Goal: Information Seeking & Learning: Learn about a topic

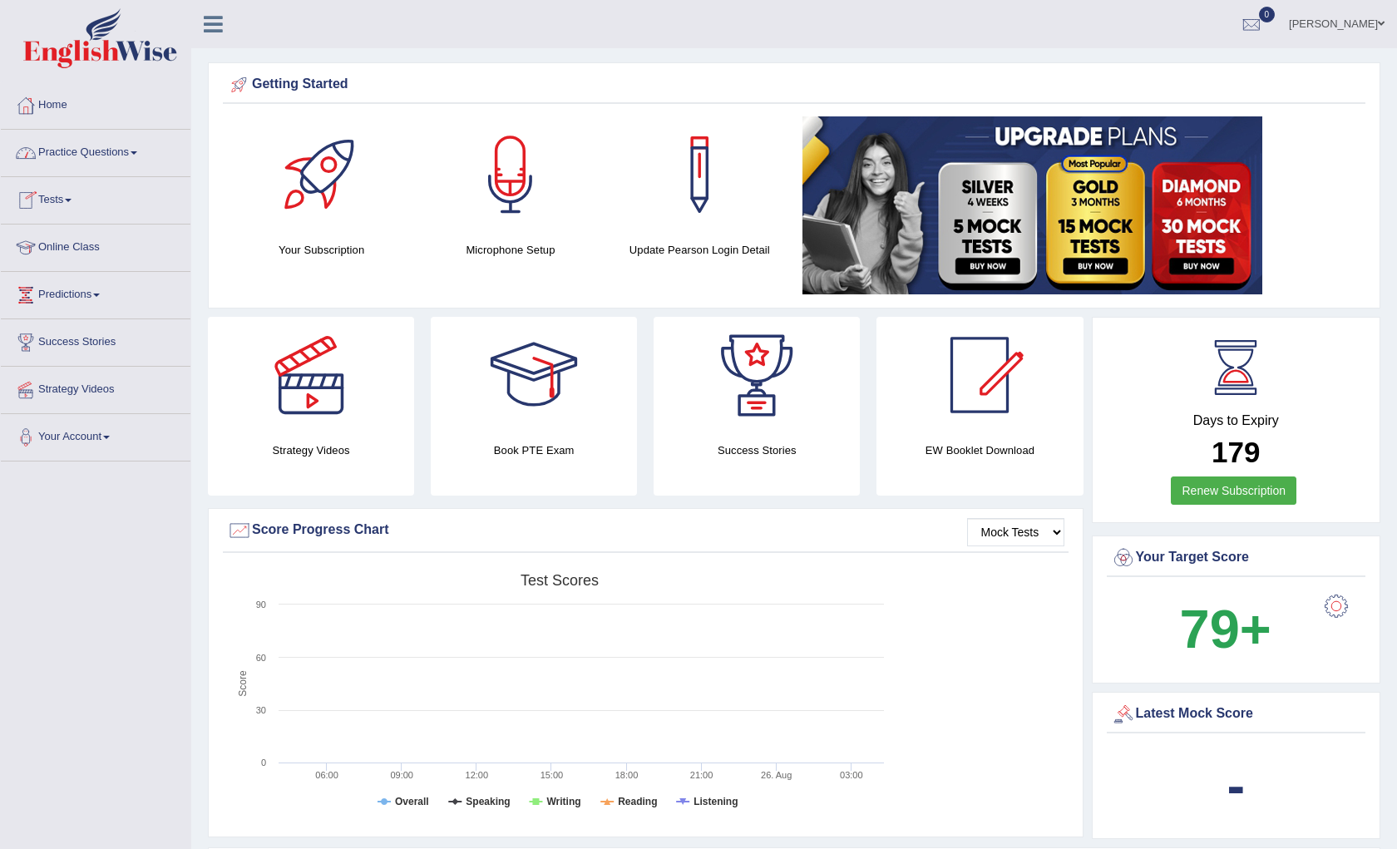
click at [128, 166] on link "Practice Questions" at bounding box center [96, 151] width 190 height 42
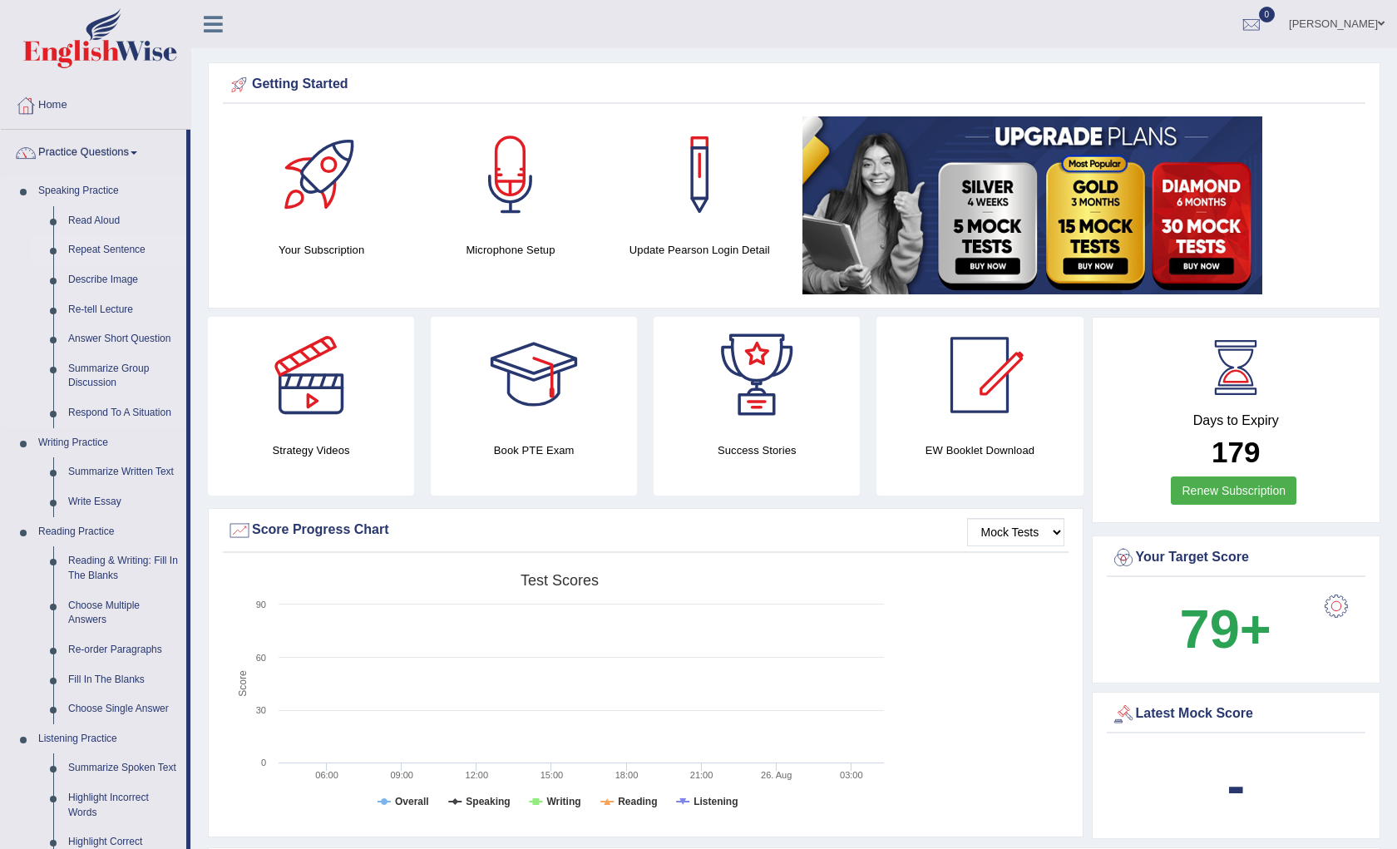
click at [100, 251] on link "Repeat Sentence" at bounding box center [124, 250] width 126 height 30
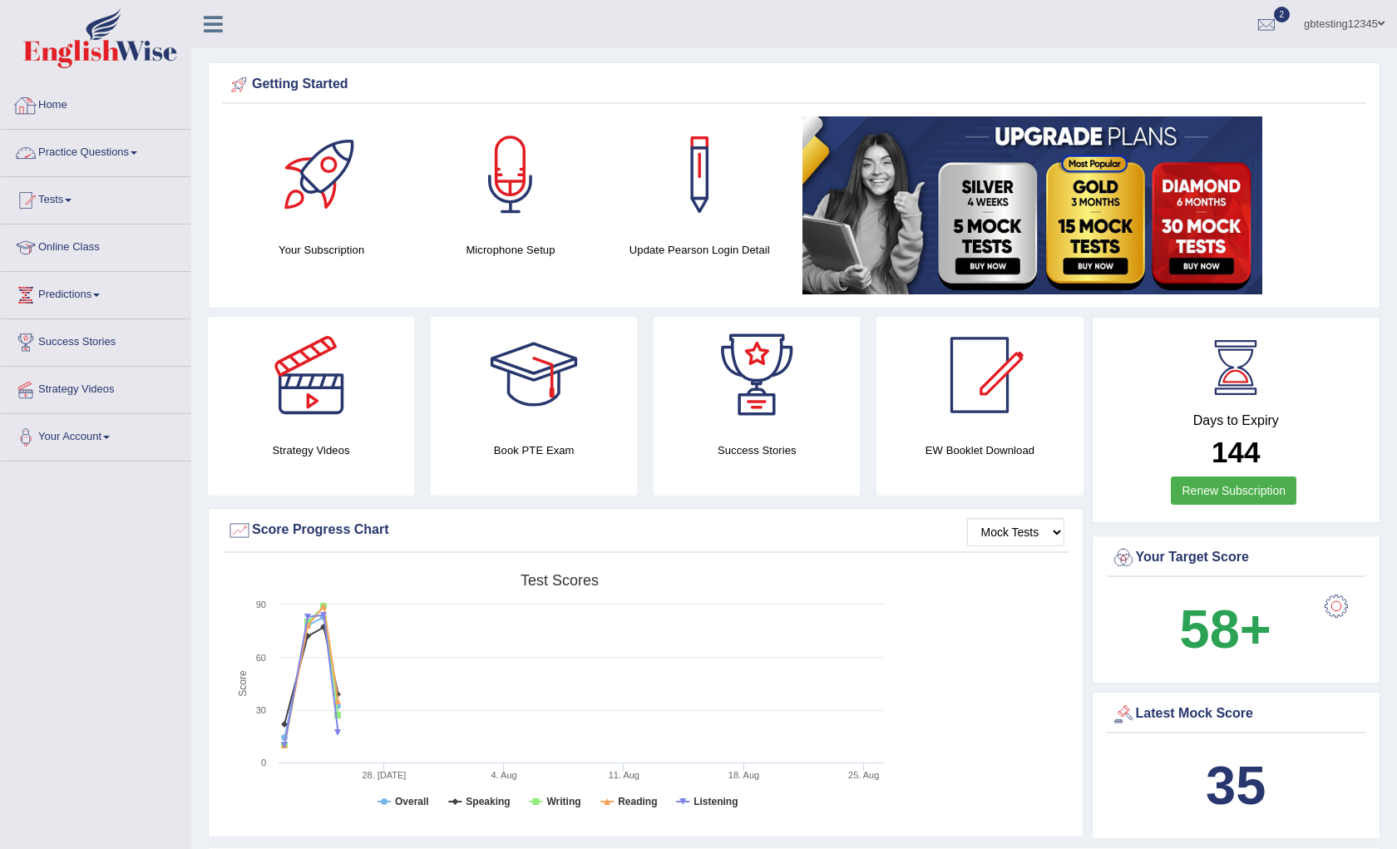
click at [146, 152] on link "Practice Questions" at bounding box center [96, 151] width 190 height 42
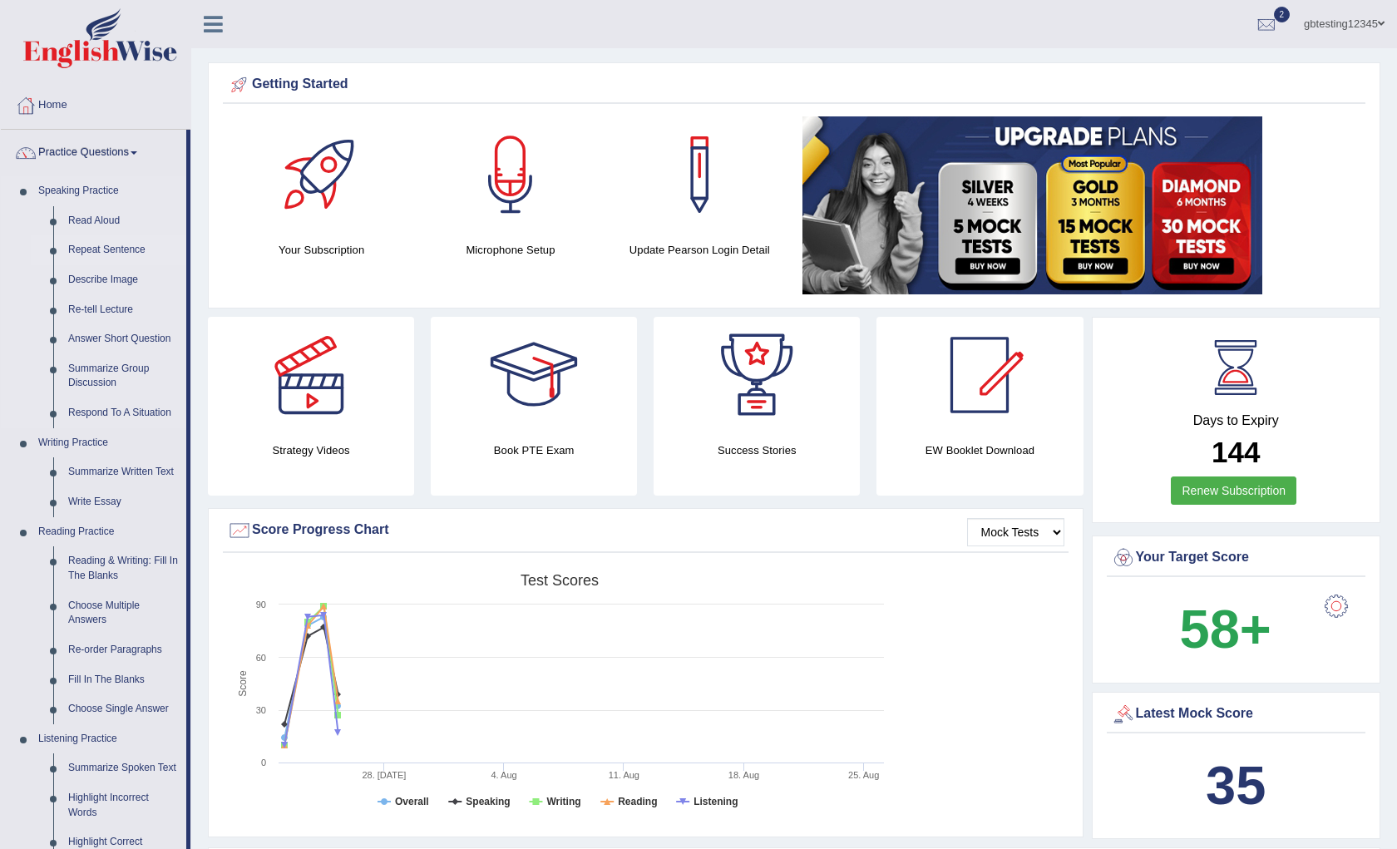
click at [131, 250] on link "Repeat Sentence" at bounding box center [124, 250] width 126 height 30
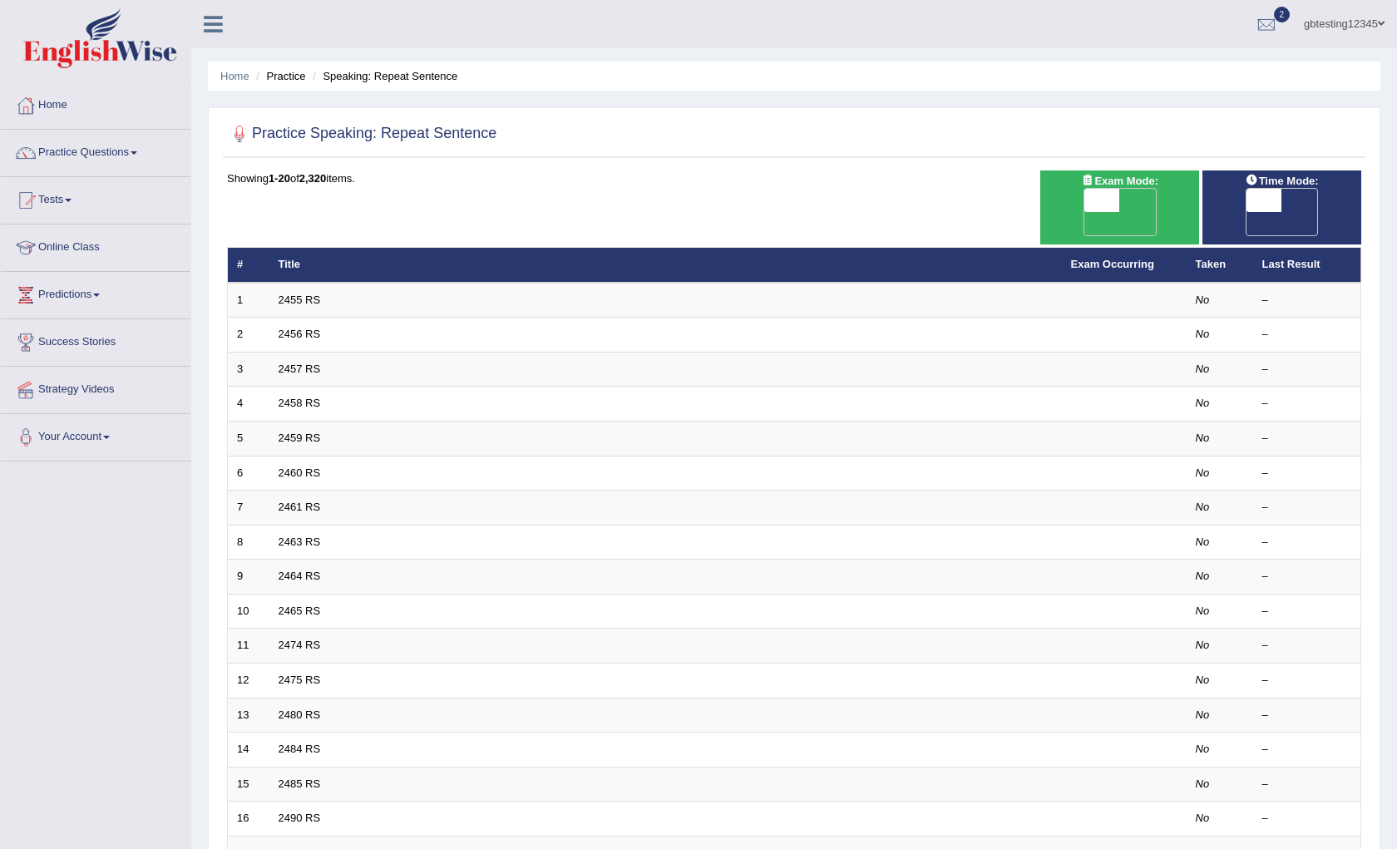
click at [1278, 198] on span at bounding box center [1265, 200] width 36 height 23
checkbox input "true"
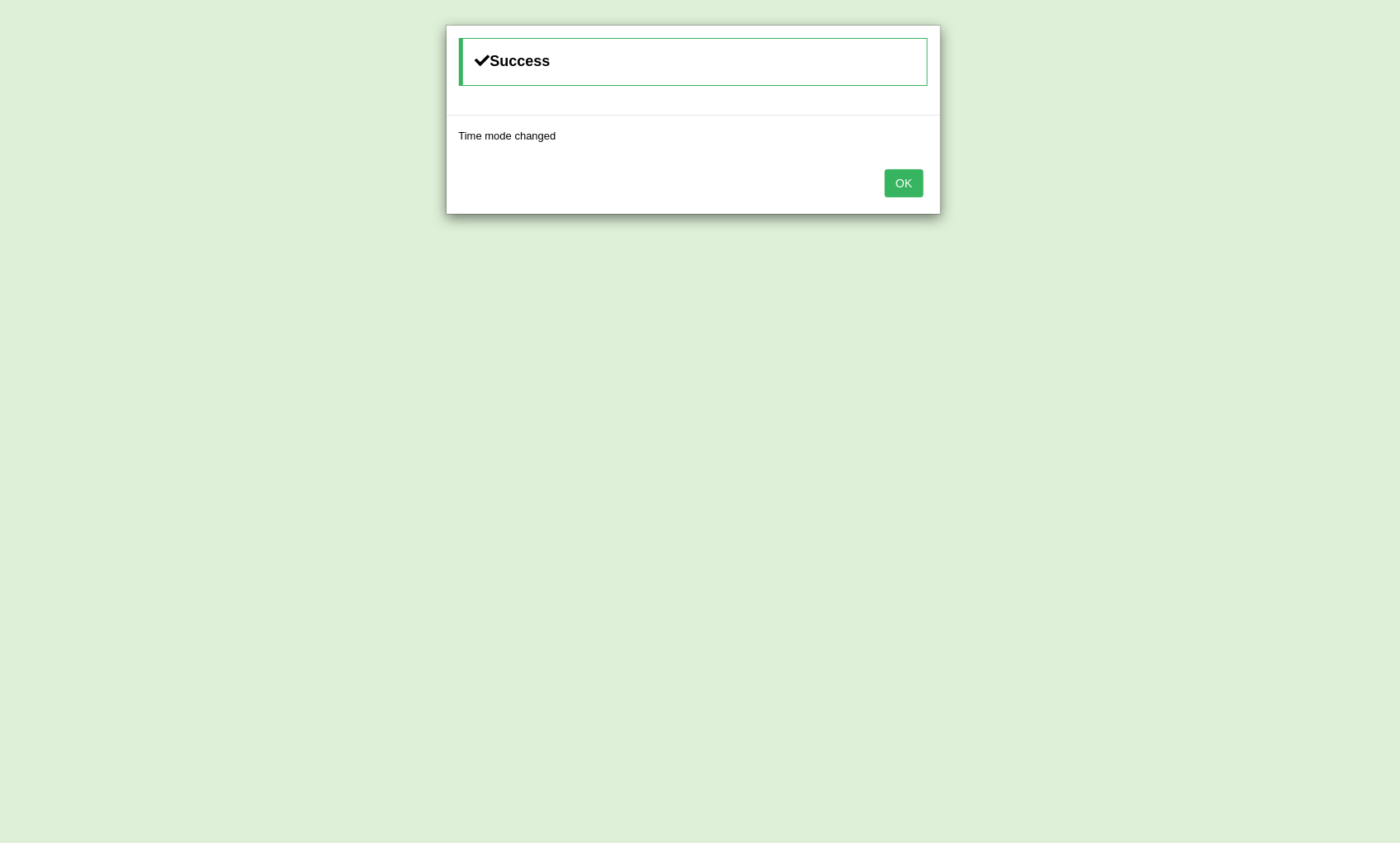
click at [902, 184] on button "OK" at bounding box center [904, 183] width 38 height 28
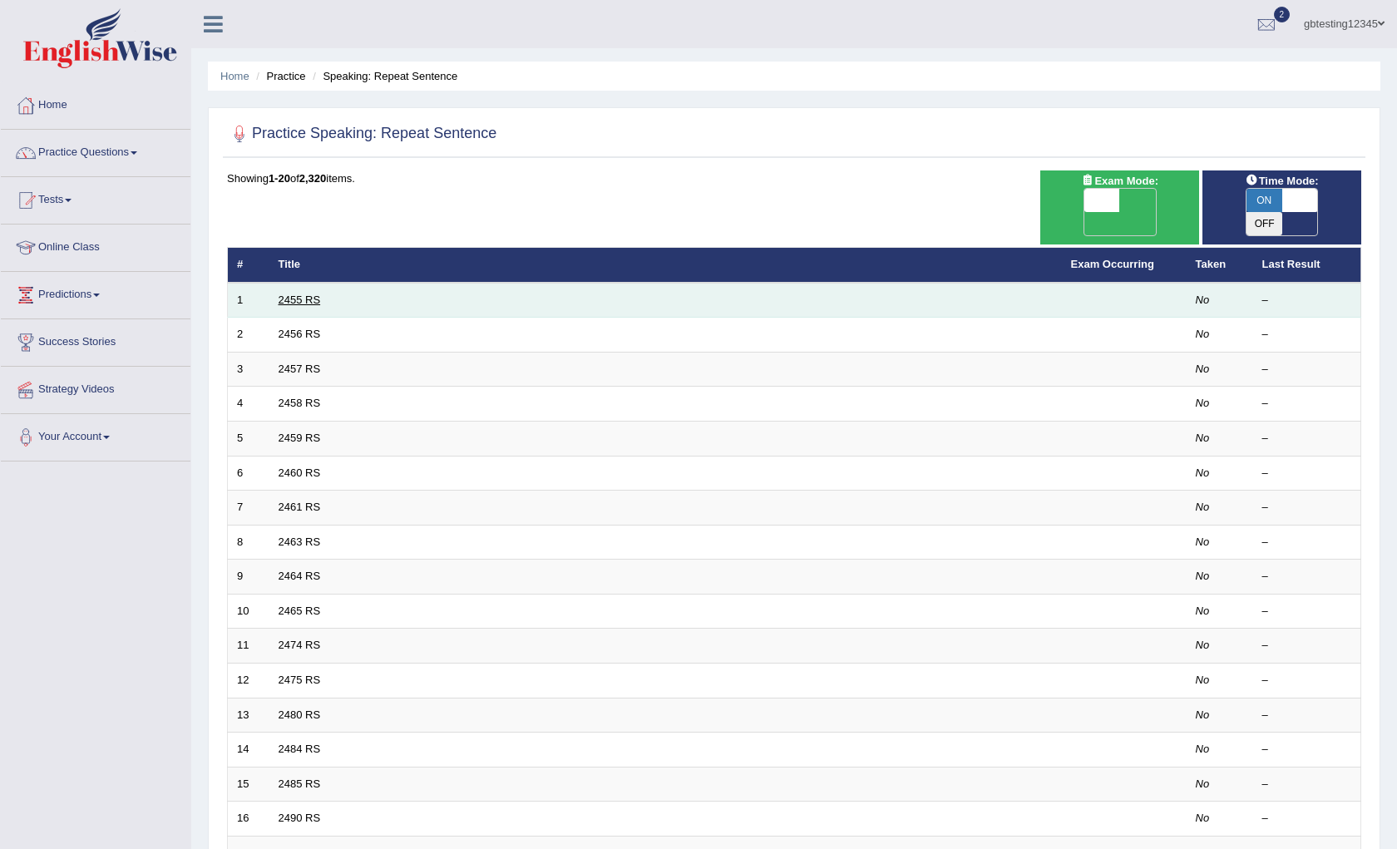
click at [314, 294] on link "2455 RS" at bounding box center [300, 300] width 42 height 12
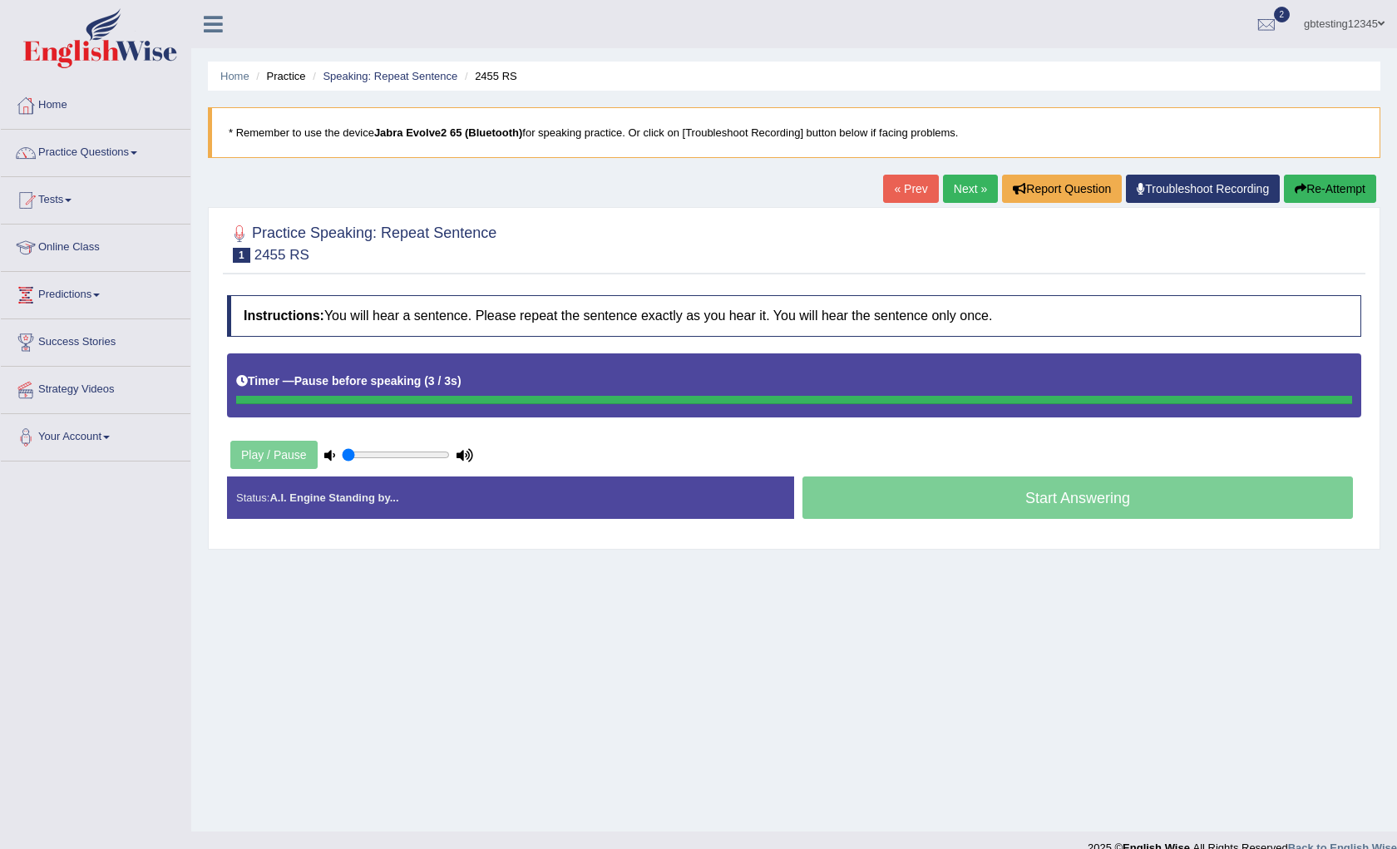
click at [581, 448] on div "Instructions: You will hear a sentence. Please repeat the sentence exactly as y…" at bounding box center [794, 414] width 1143 height 254
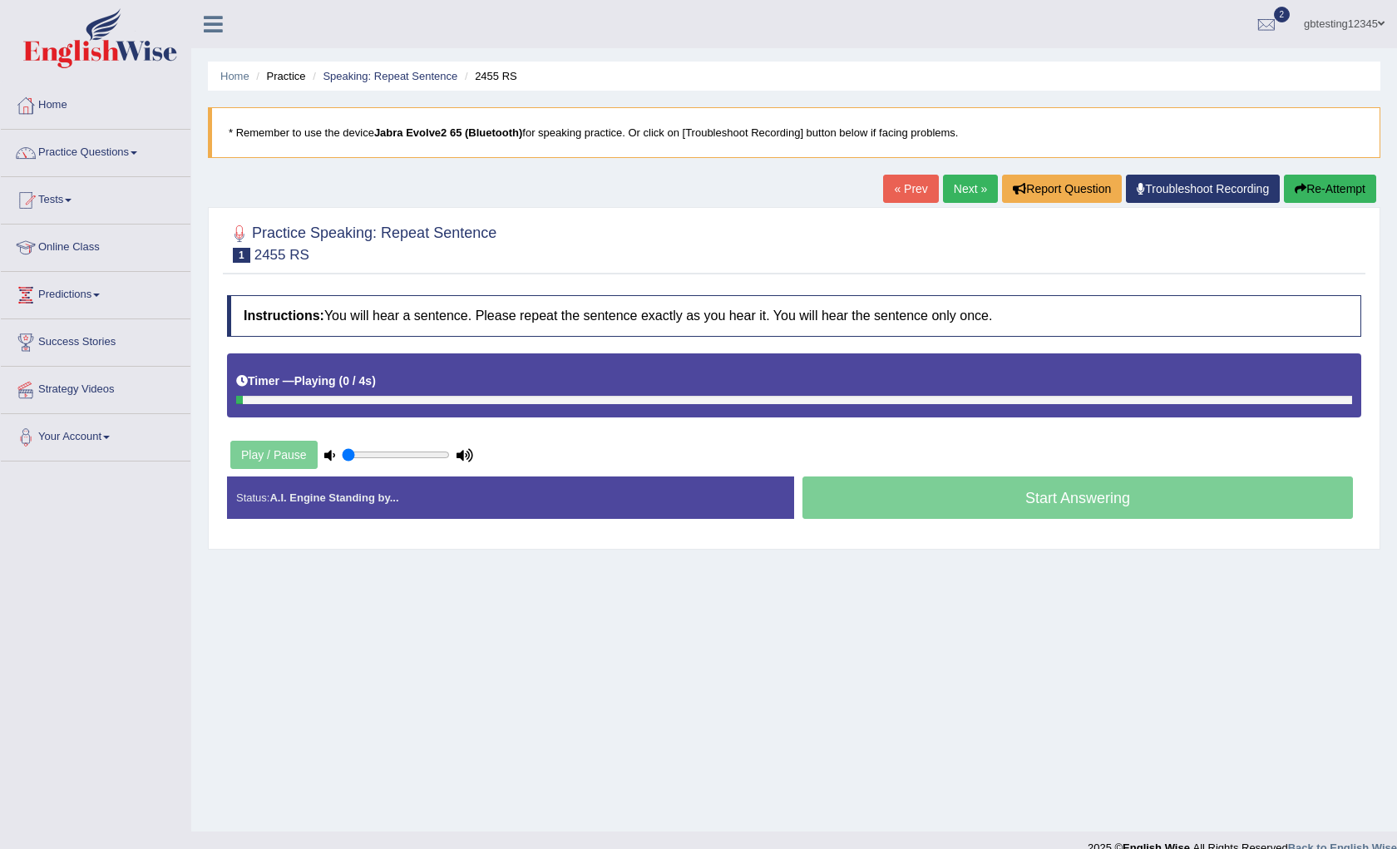
click at [422, 385] on div "Timer — Playing ( 0 / 4s ) Skip" at bounding box center [794, 381] width 1116 height 29
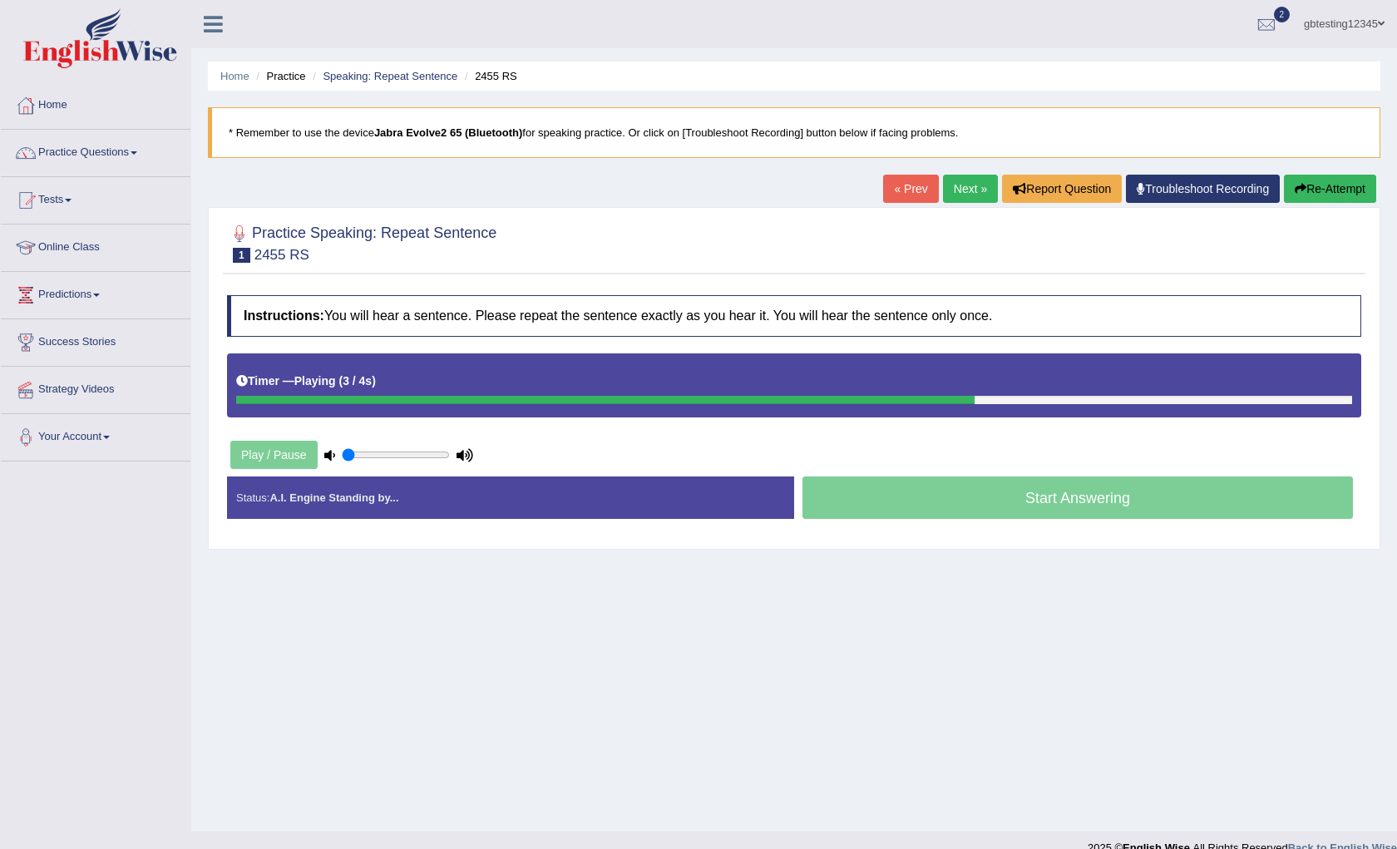
click at [586, 442] on div "Instructions: You will hear a sentence. Please repeat the sentence exactly as y…" at bounding box center [794, 414] width 1143 height 254
click at [371, 72] on link "Speaking: Repeat Sentence" at bounding box center [390, 76] width 135 height 12
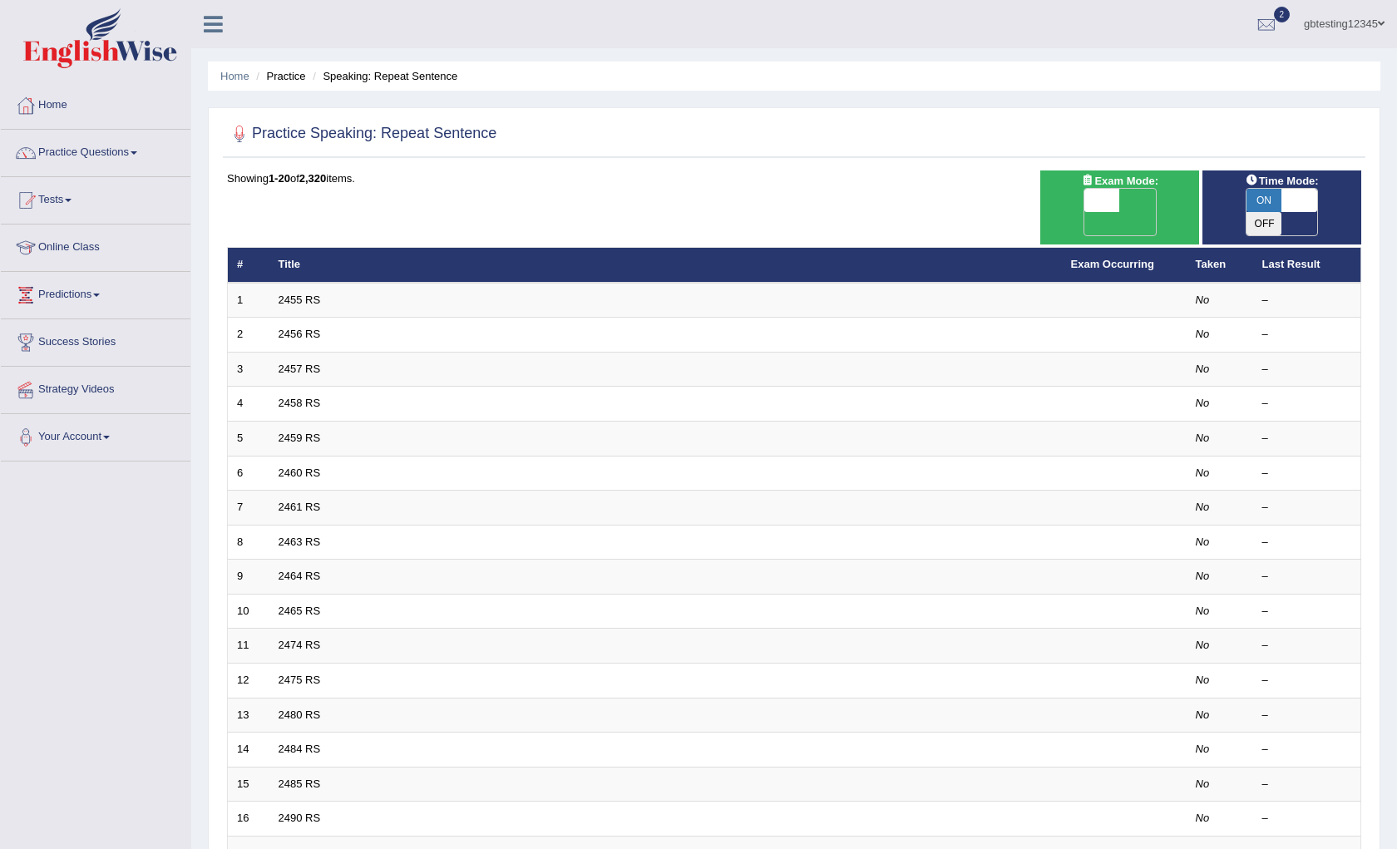
click at [1279, 191] on span "ON" at bounding box center [1265, 200] width 36 height 23
checkbox input "false"
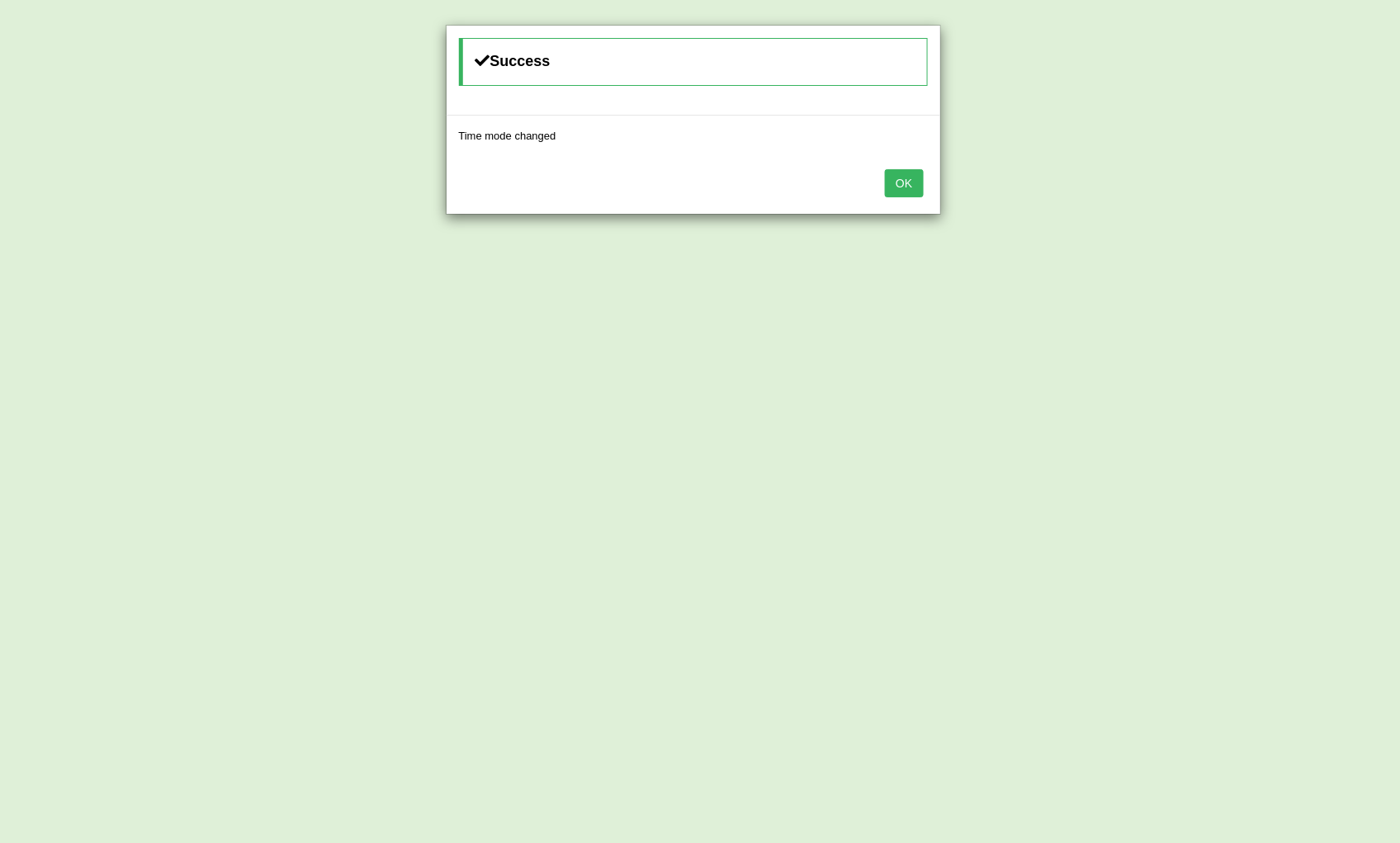
click at [900, 183] on button "OK" at bounding box center [904, 183] width 38 height 28
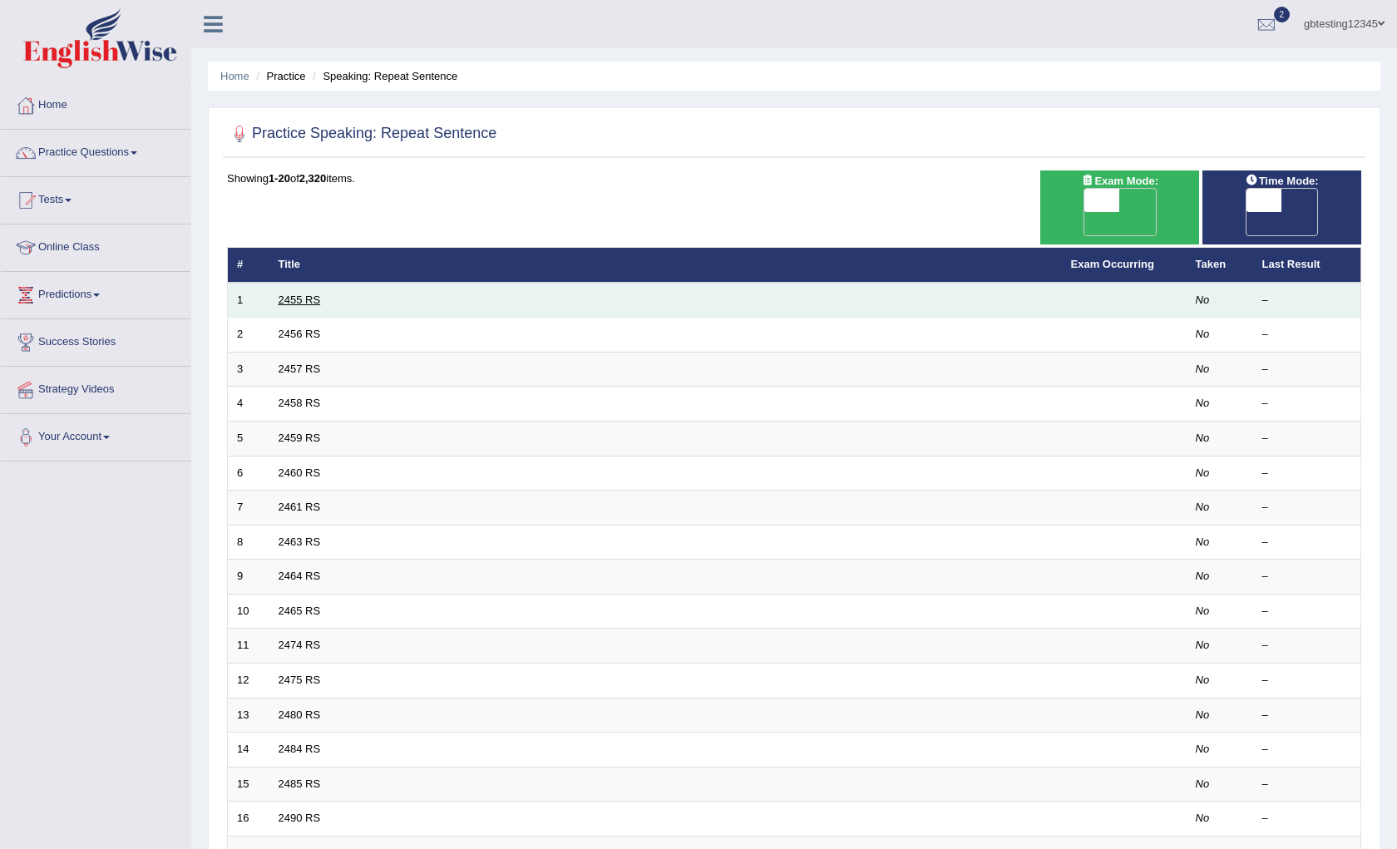
click at [301, 294] on link "2455 RS" at bounding box center [300, 300] width 42 height 12
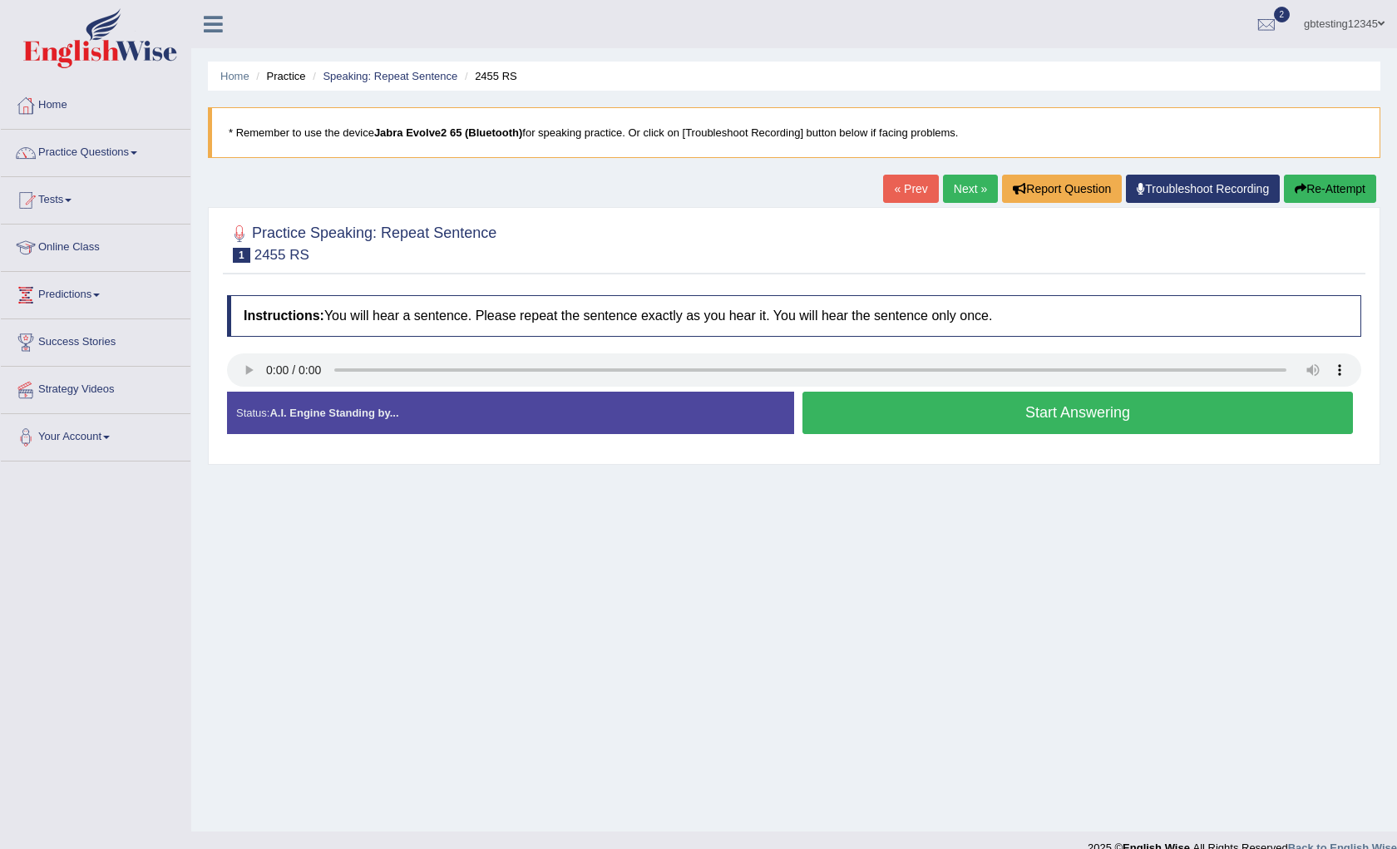
click at [980, 414] on button "Start Answering" at bounding box center [1077, 413] width 551 height 42
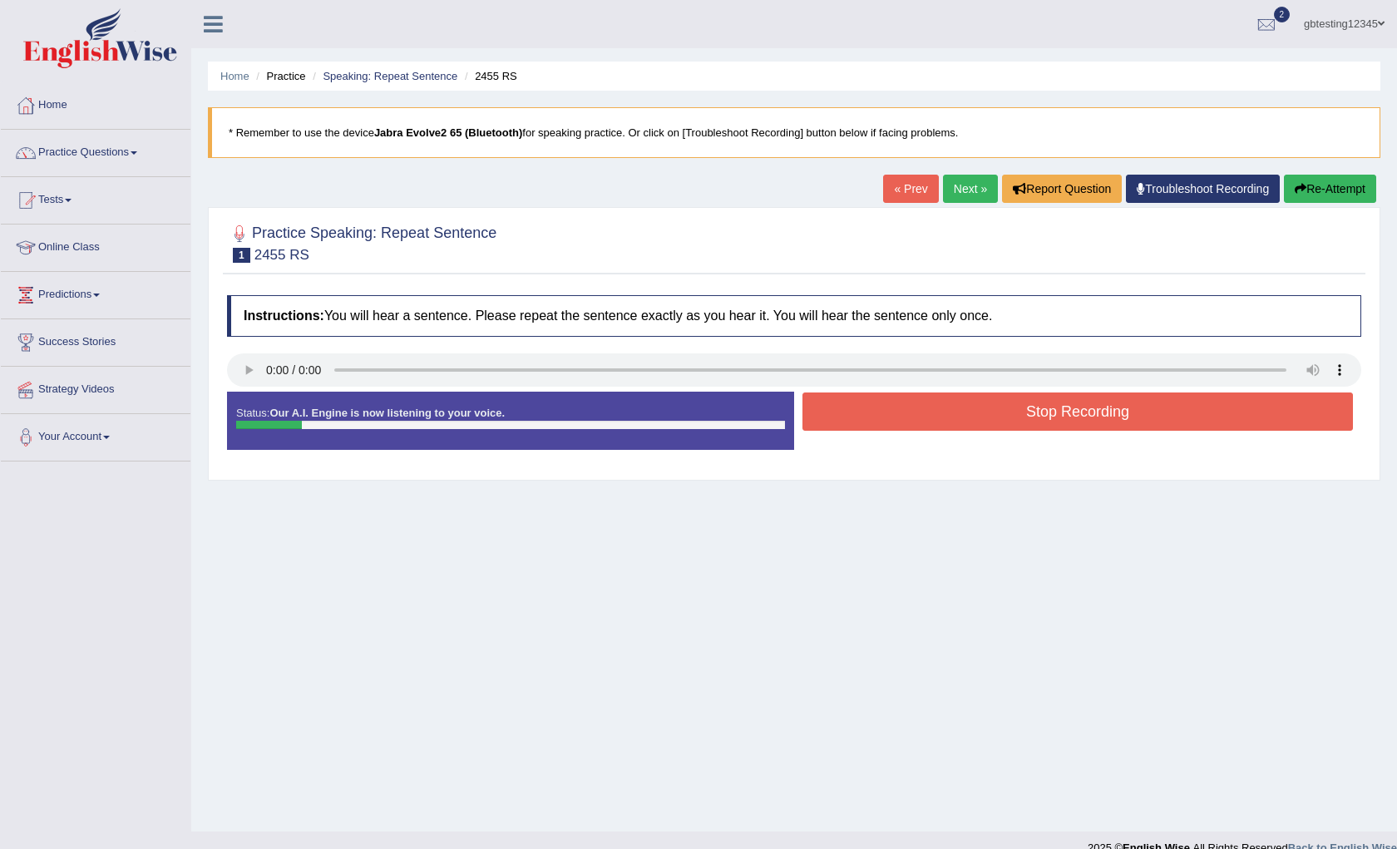
click at [980, 414] on button "Stop Recording" at bounding box center [1077, 412] width 551 height 38
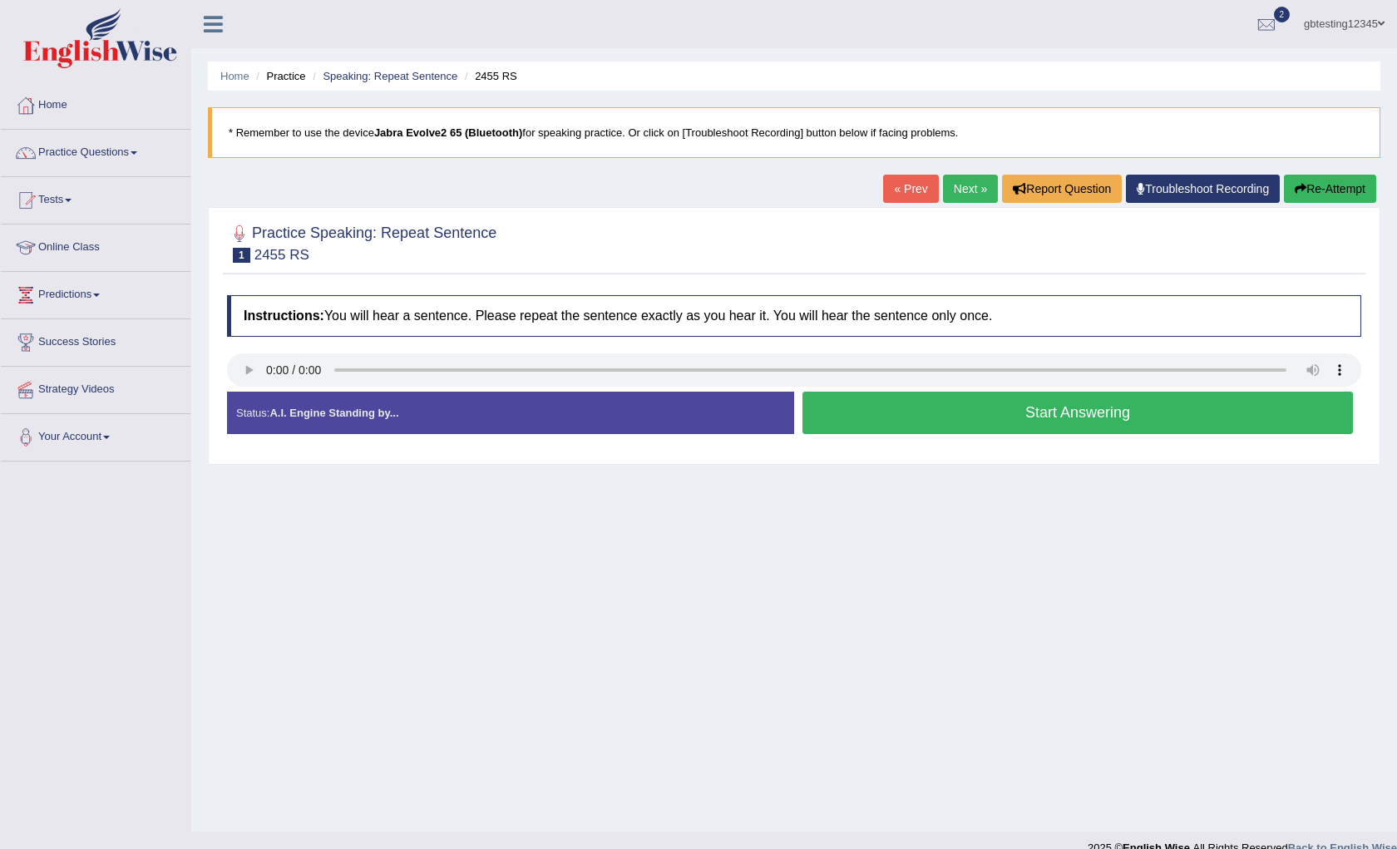
click at [915, 419] on button "Start Answering" at bounding box center [1077, 413] width 551 height 42
click at [1007, 422] on button "Start Answering" at bounding box center [1077, 413] width 551 height 42
click at [1188, 197] on link "Troubleshoot Recording" at bounding box center [1203, 189] width 154 height 28
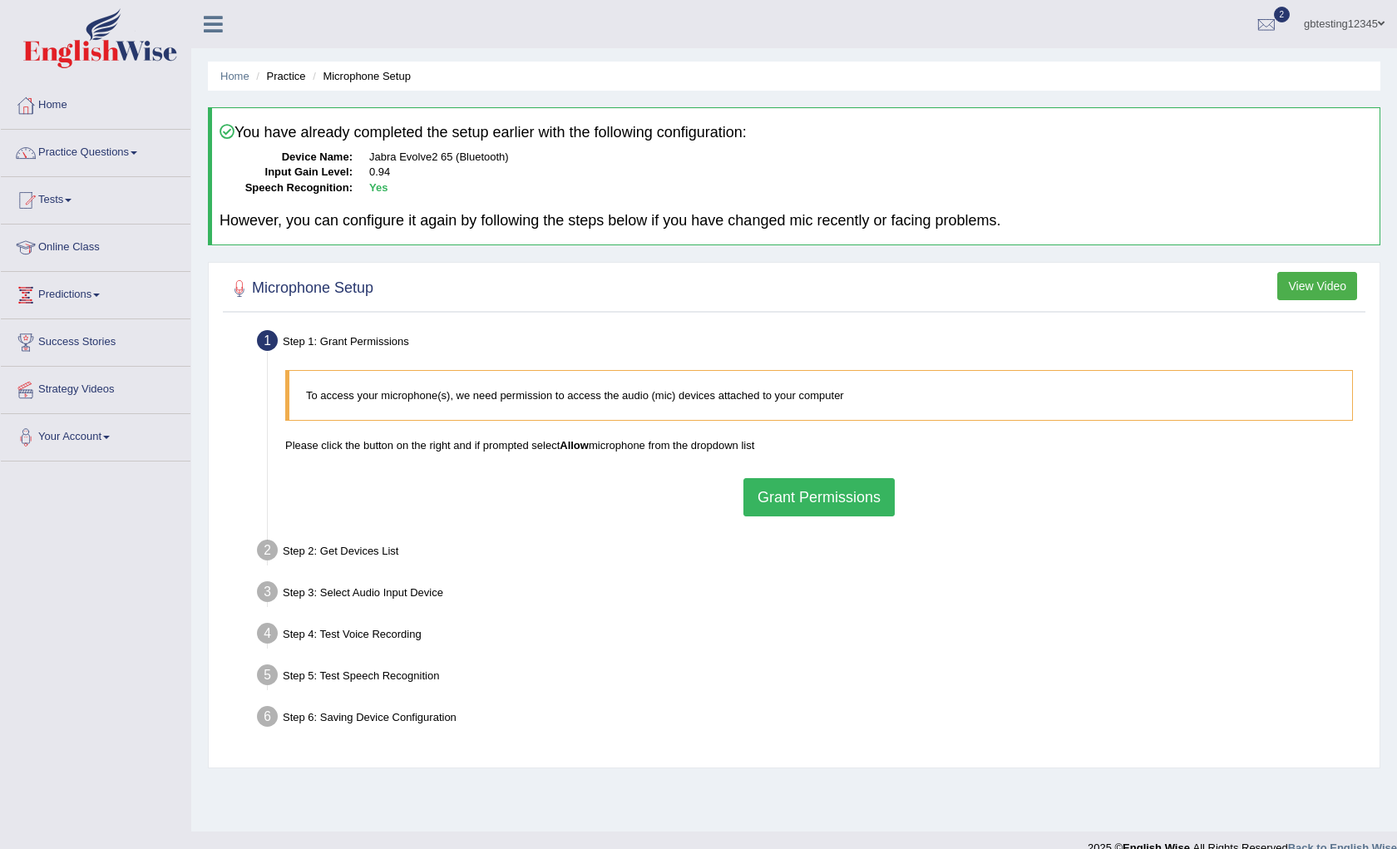
click at [827, 501] on button "Grant Permissions" at bounding box center [818, 497] width 151 height 38
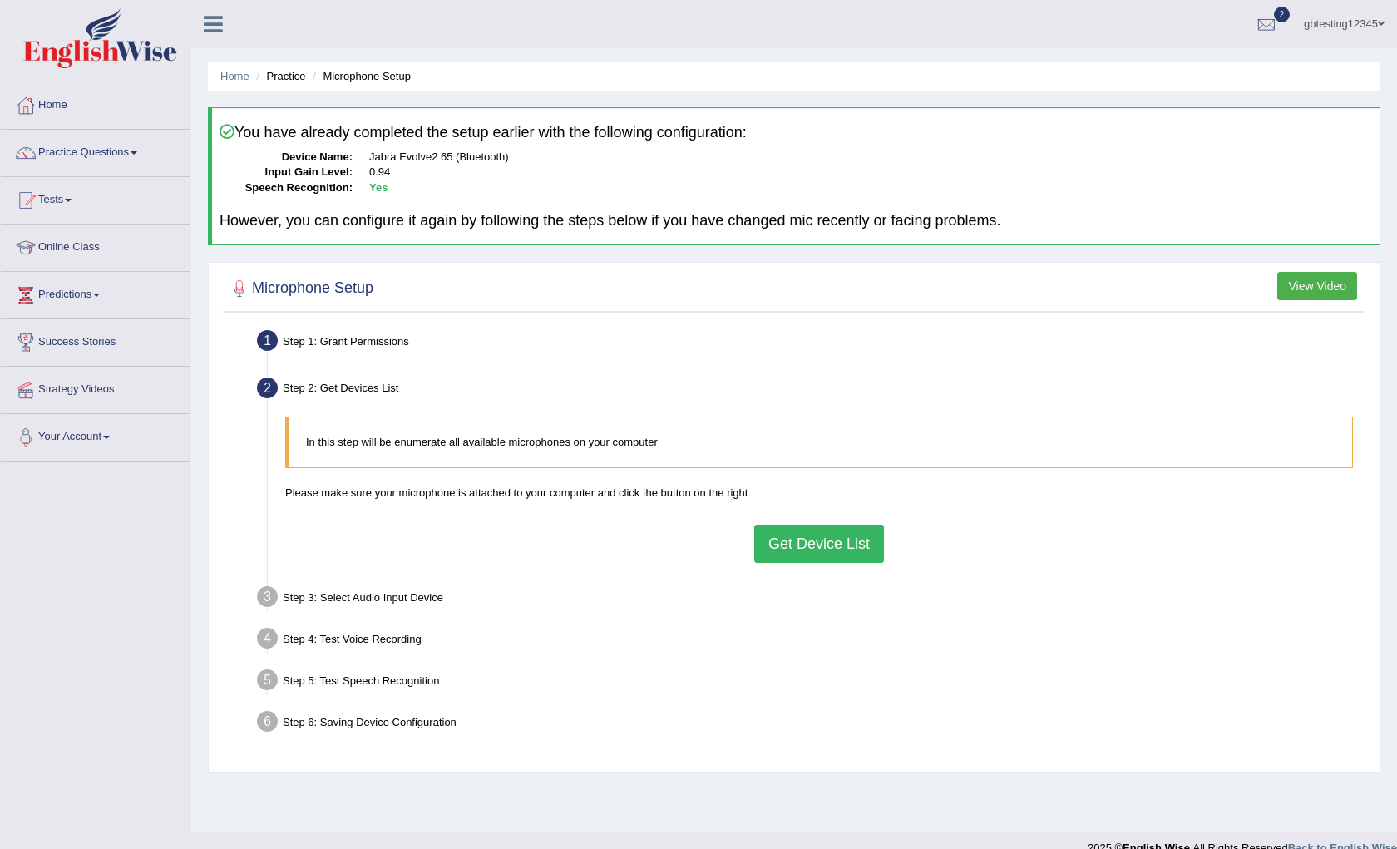
click at [827, 545] on button "Get Device List" at bounding box center [819, 544] width 130 height 38
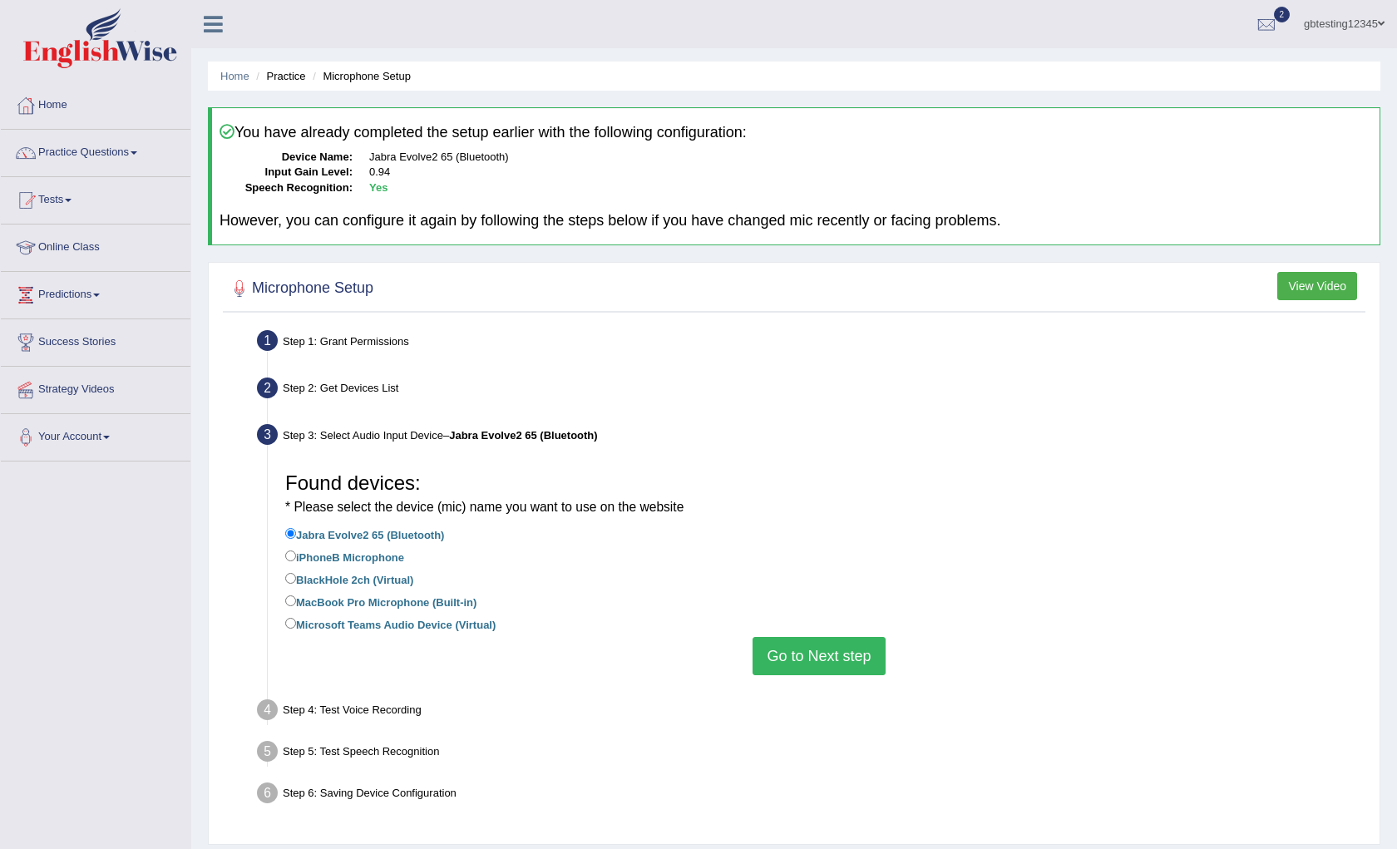
click at [812, 664] on button "Go to Next step" at bounding box center [819, 656] width 132 height 38
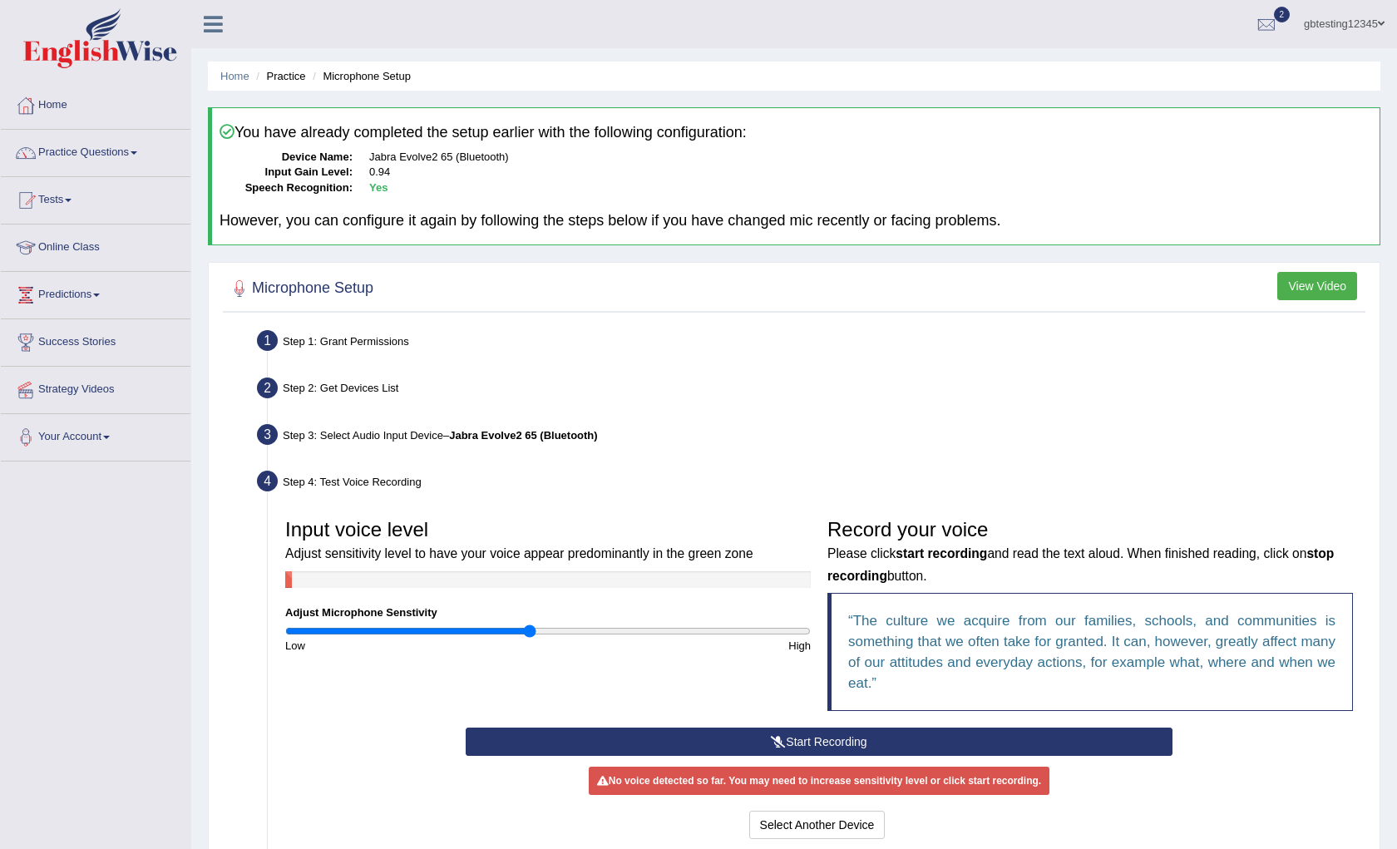
click at [790, 743] on button "Start Recording" at bounding box center [819, 742] width 706 height 28
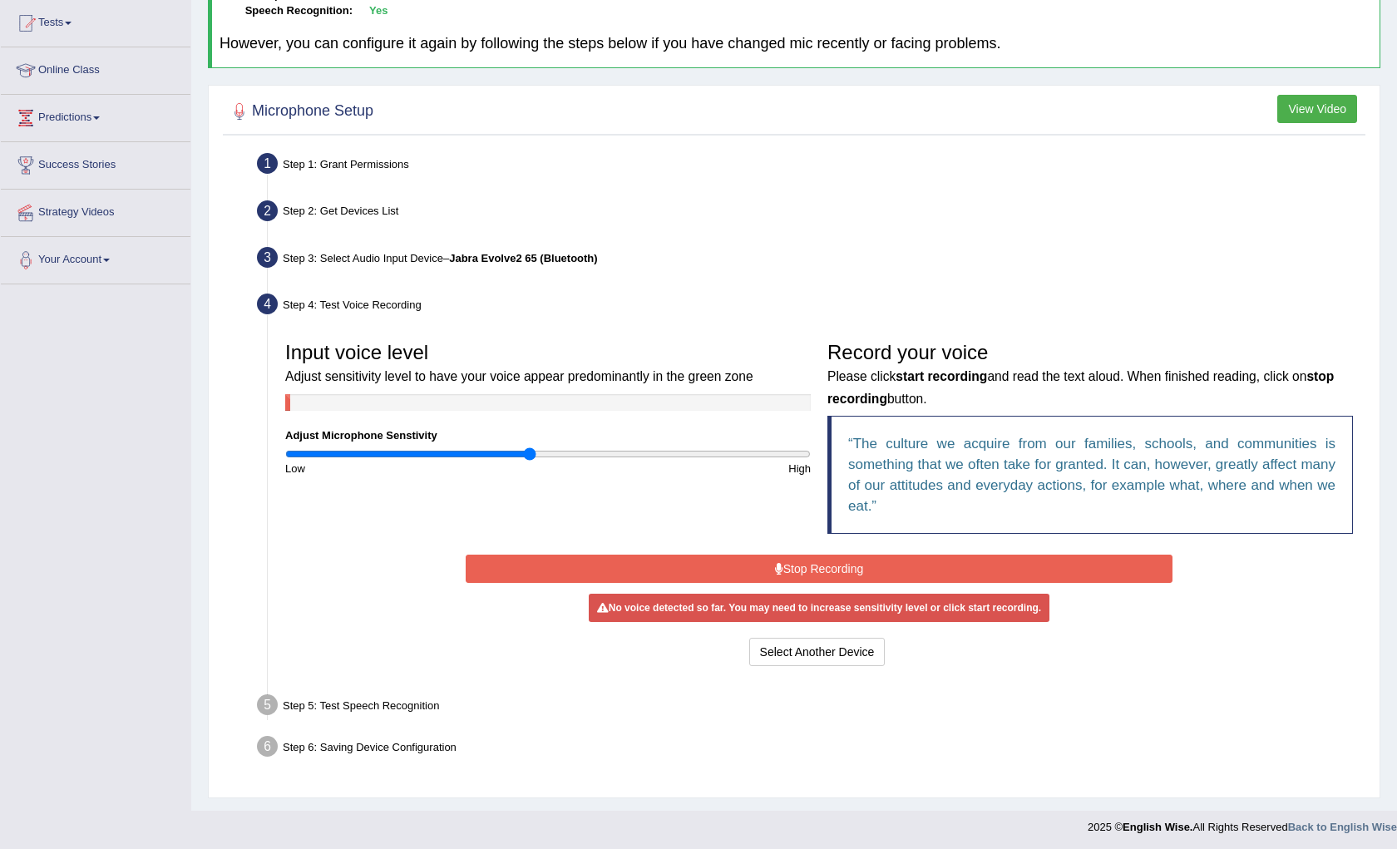
scroll to position [179, 0]
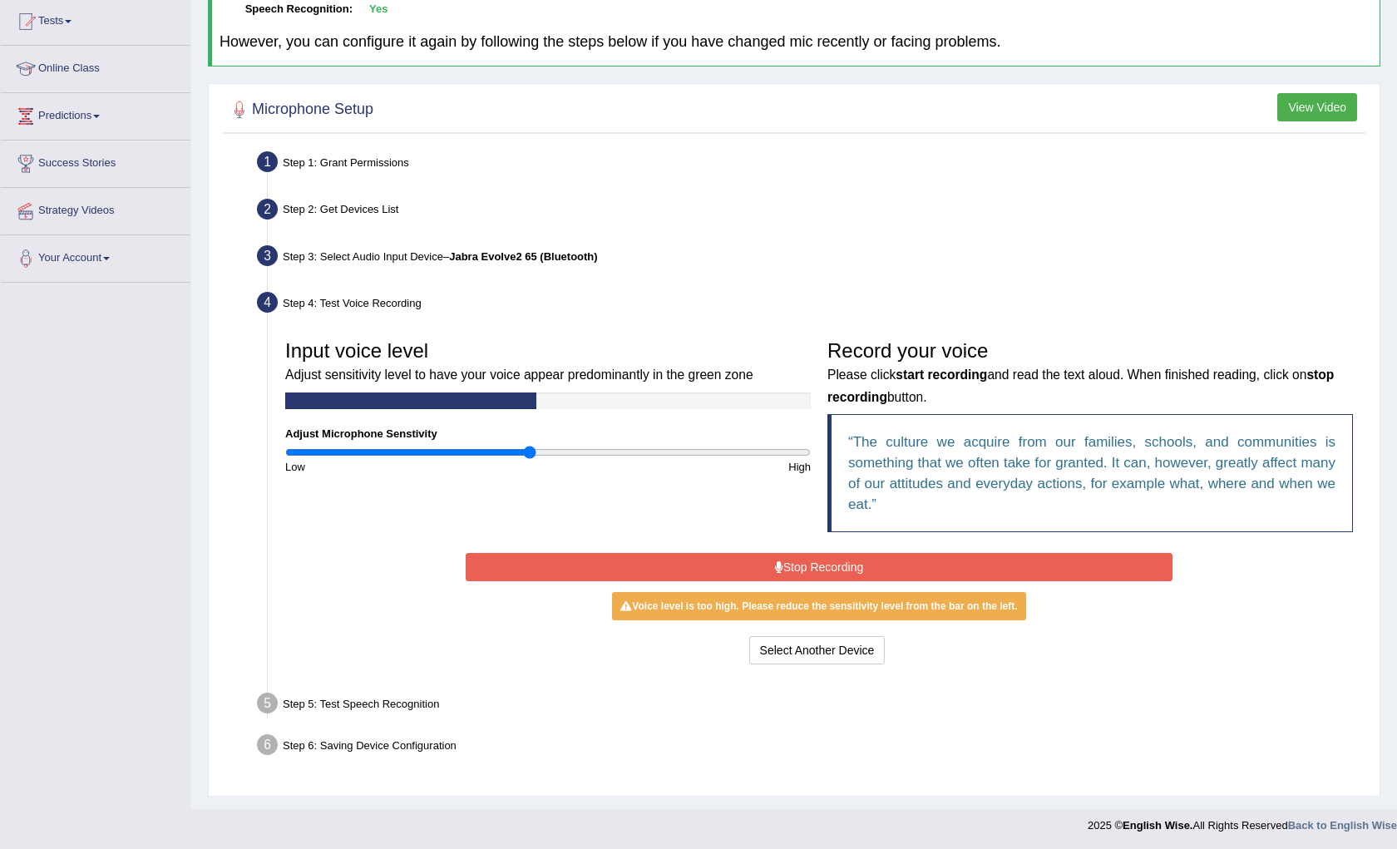
click at [812, 559] on button "Stop Recording" at bounding box center [819, 567] width 706 height 28
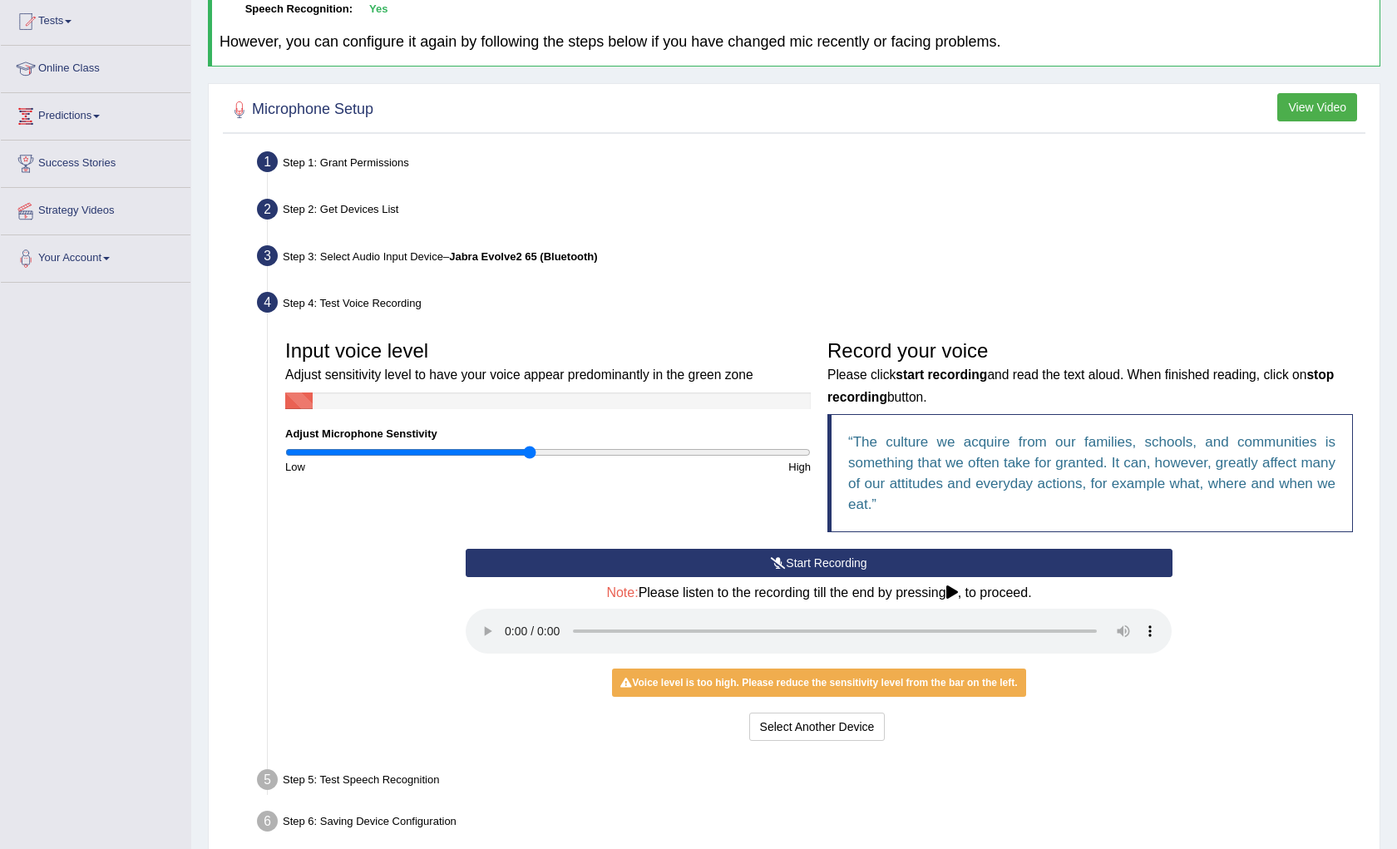
click at [832, 561] on button "Start Recording" at bounding box center [819, 563] width 706 height 28
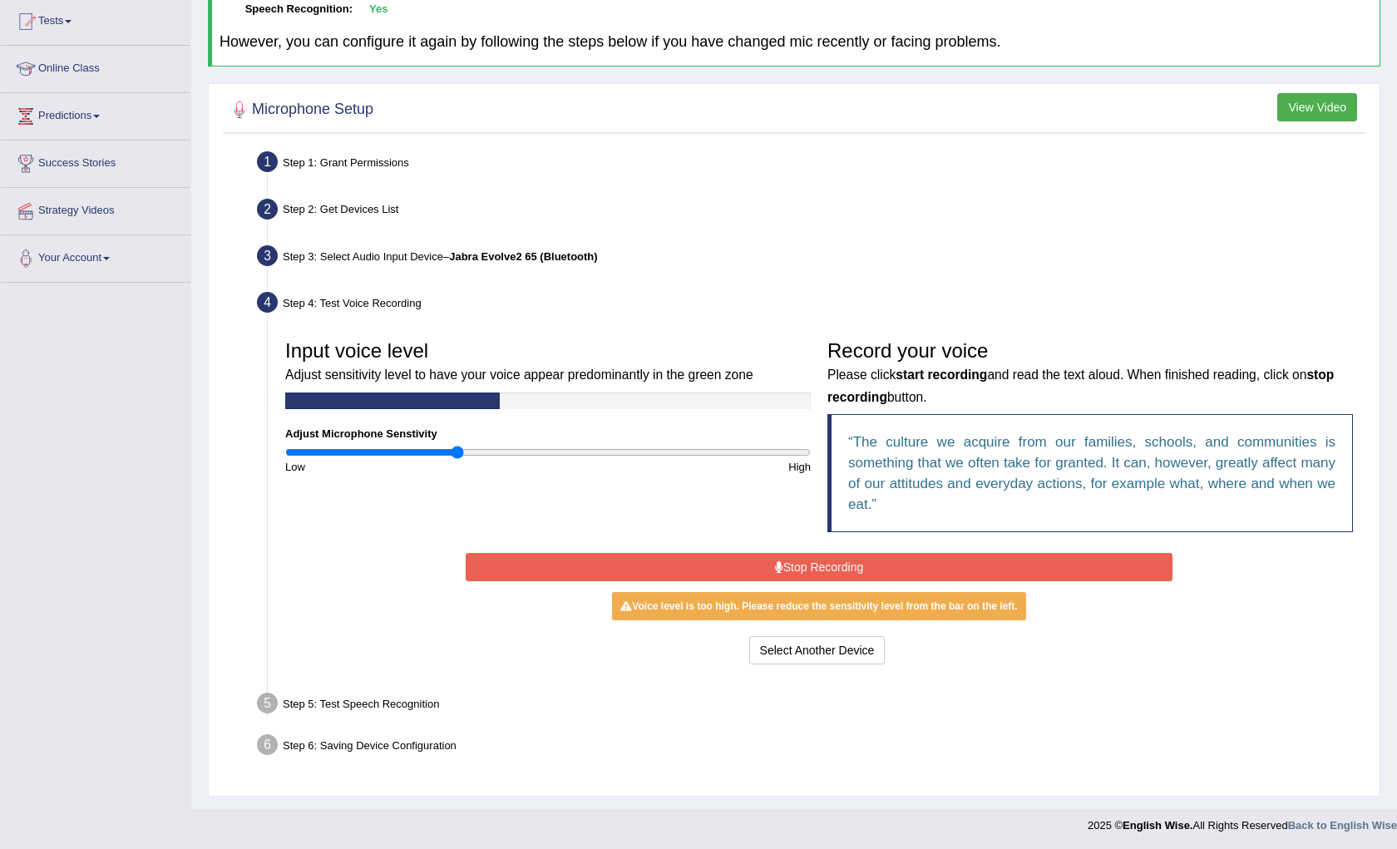
type input "0.66"
click at [457, 446] on input "range" at bounding box center [548, 452] width 526 height 13
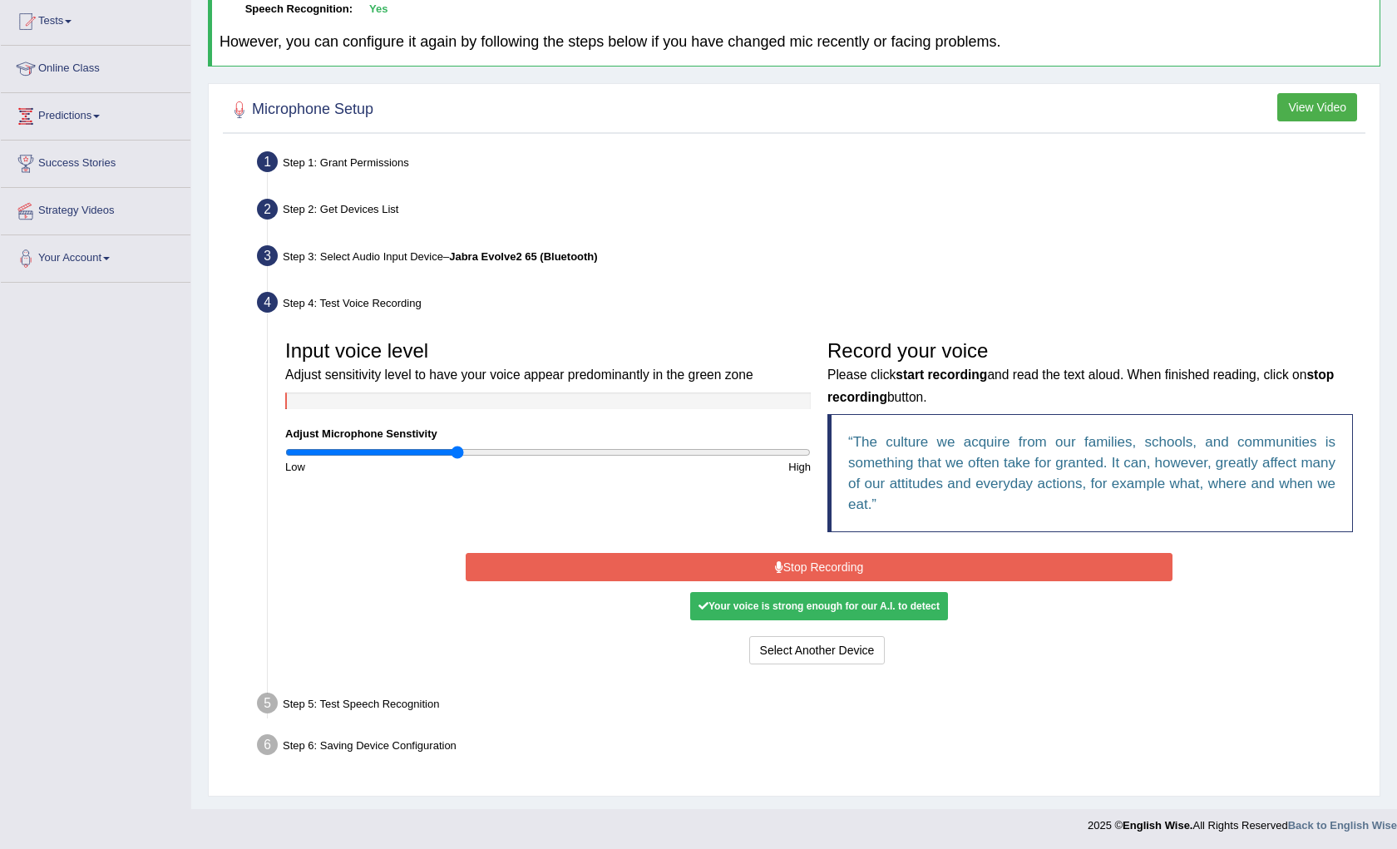
click at [821, 569] on button "Stop Recording" at bounding box center [819, 567] width 706 height 28
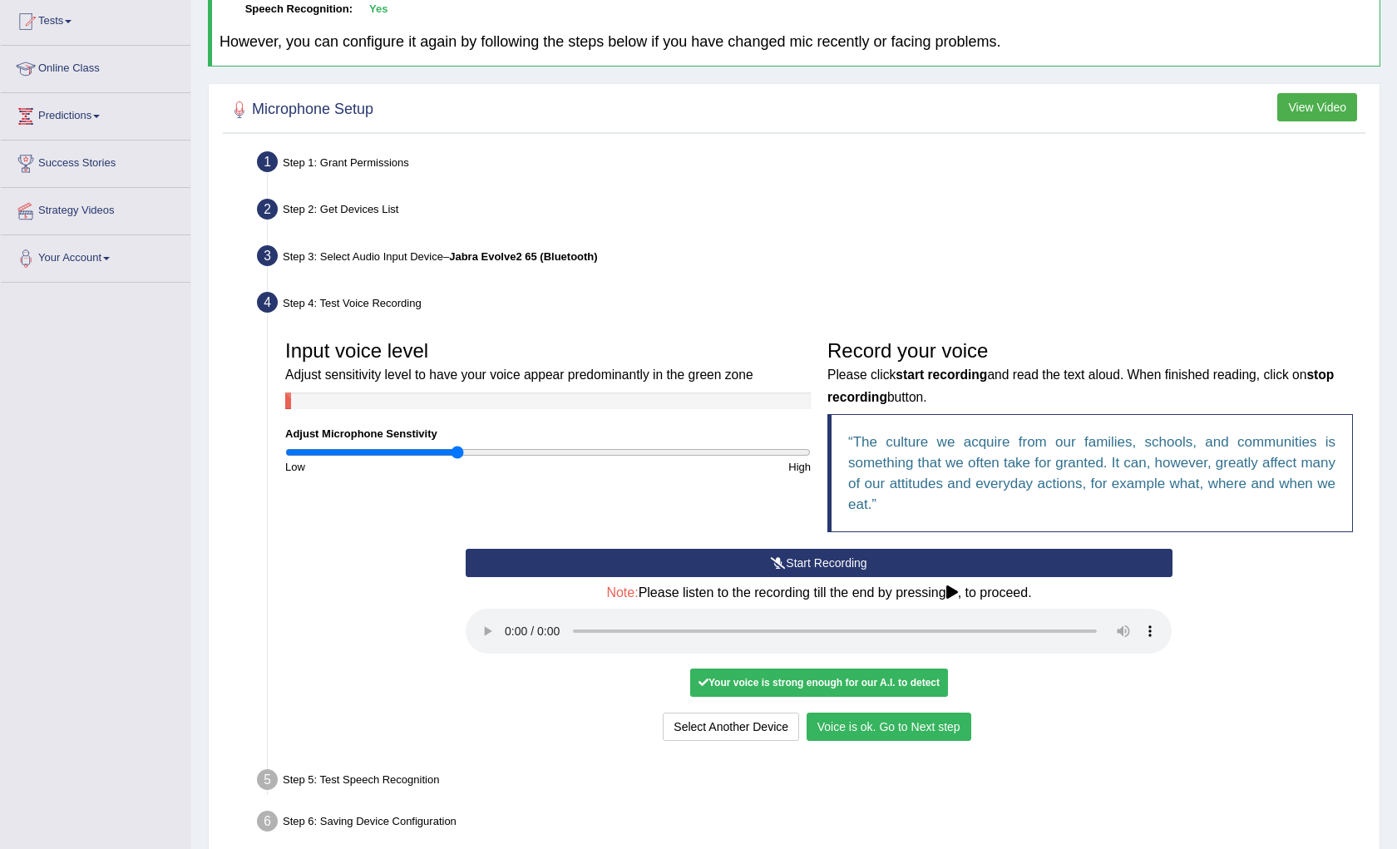
click at [871, 722] on button "Voice is ok. Go to Next step" at bounding box center [889, 727] width 165 height 28
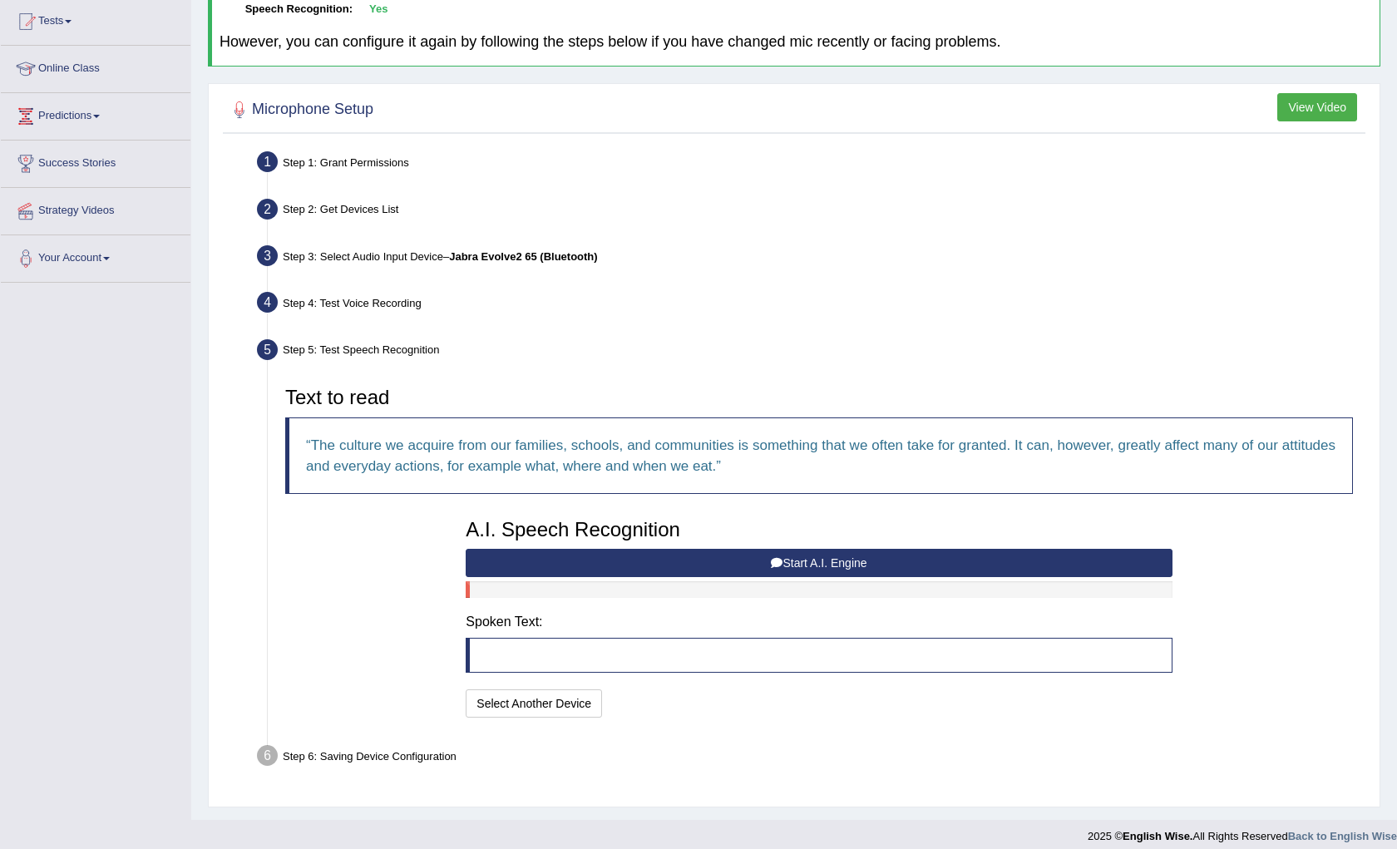
click at [684, 558] on button "Start A.I. Engine" at bounding box center [819, 563] width 706 height 28
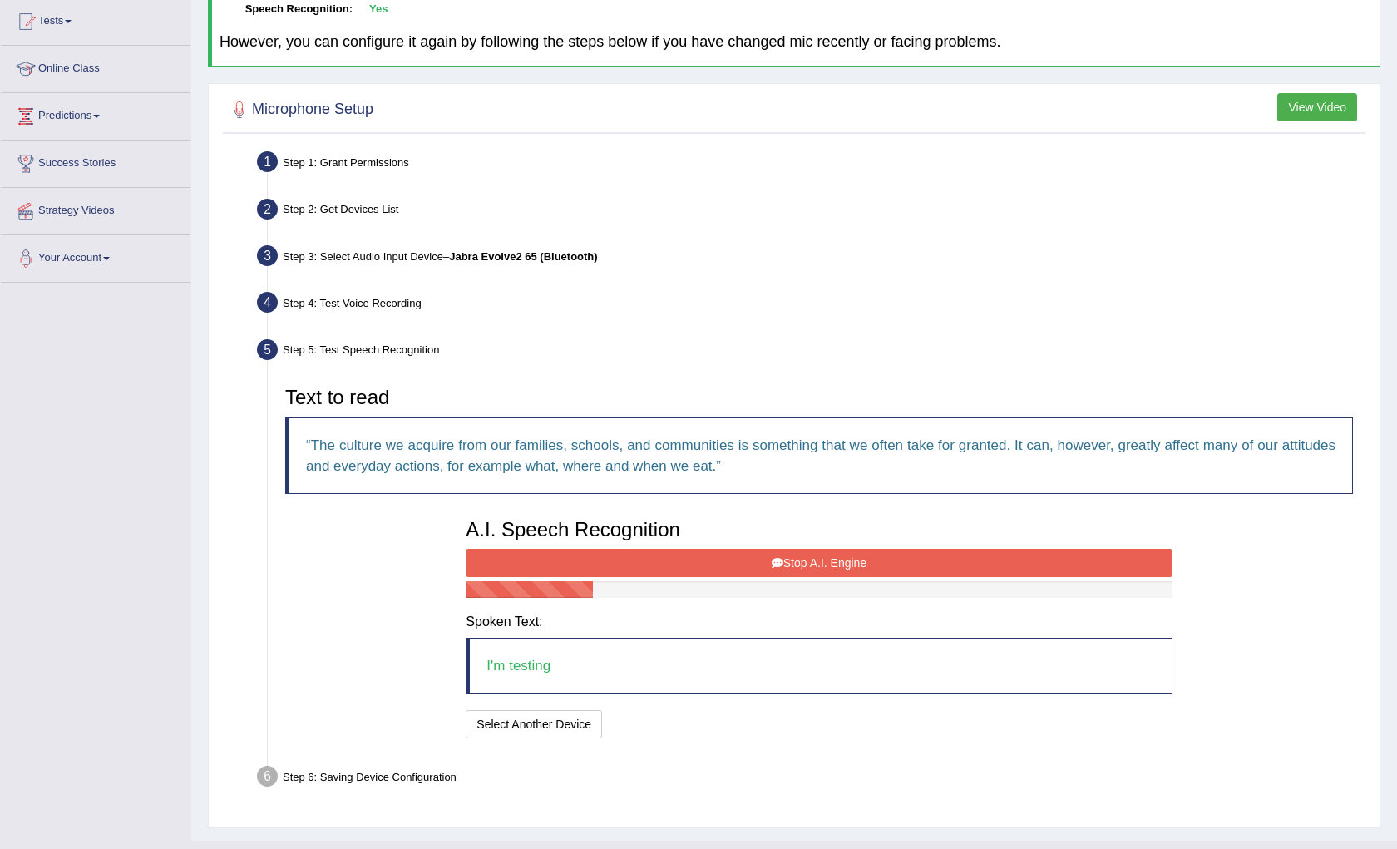
click at [684, 558] on button "Stop A.I. Engine" at bounding box center [819, 563] width 706 height 28
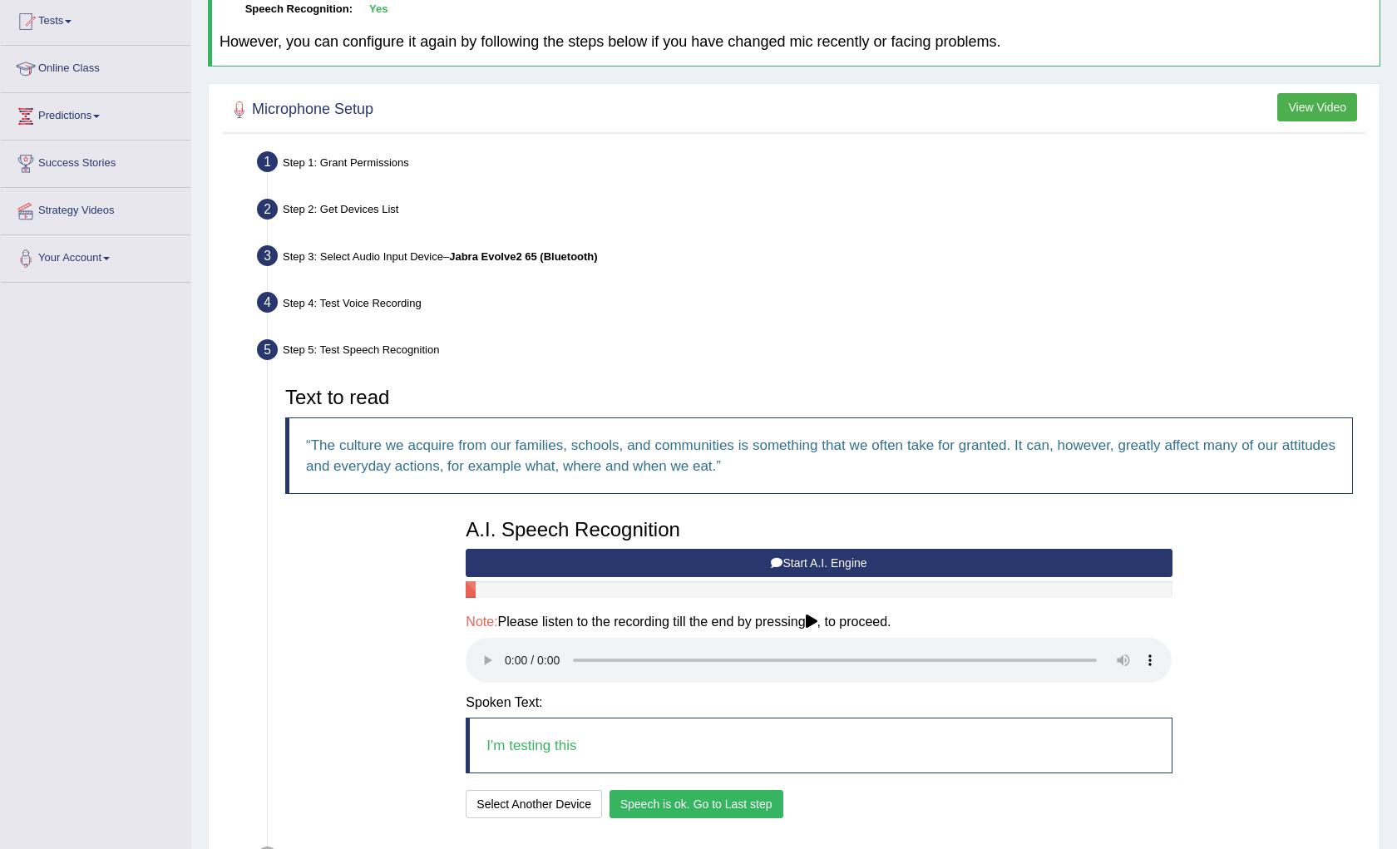
click at [736, 802] on button "Speech is ok. Go to Last step" at bounding box center [697, 804] width 174 height 28
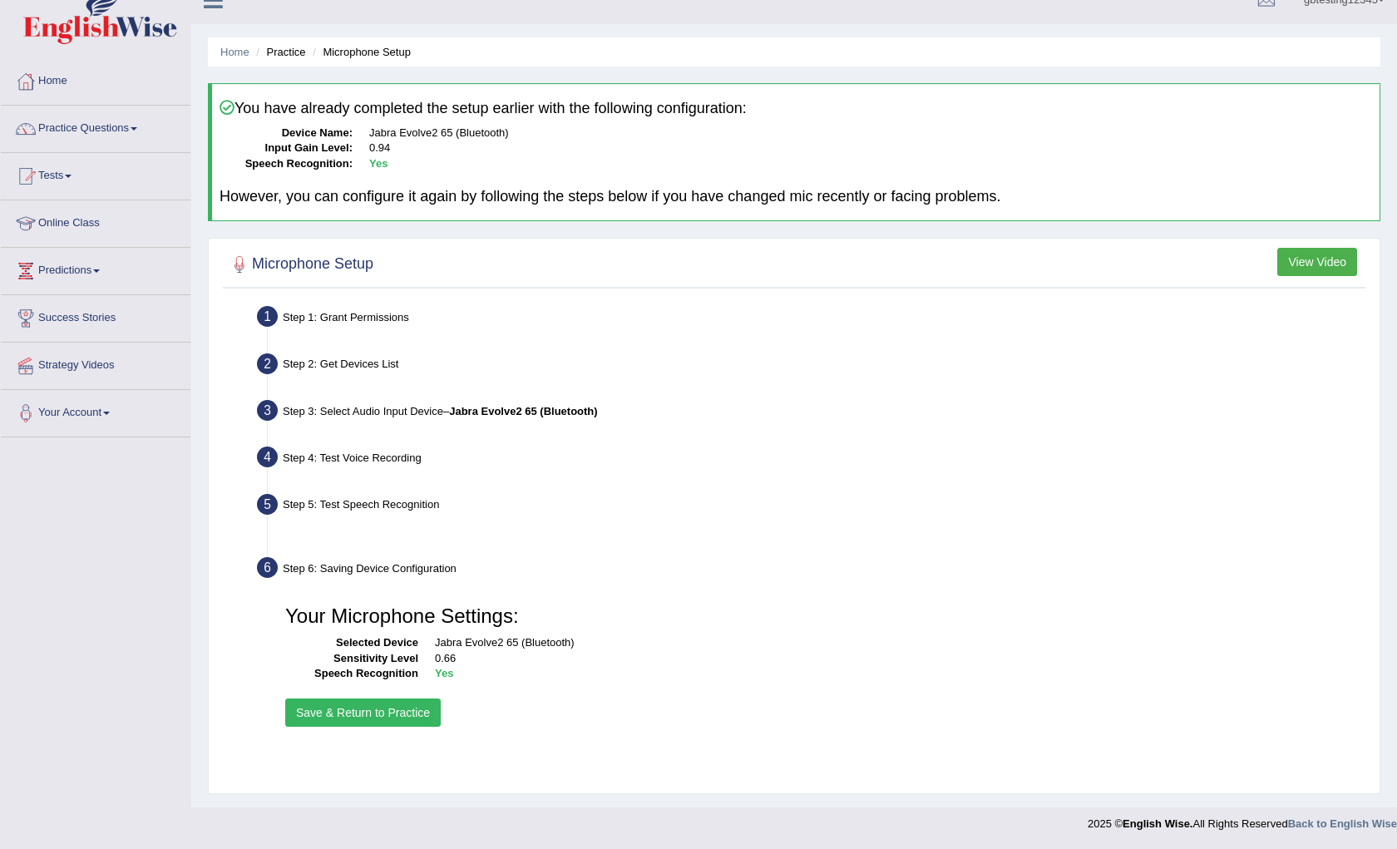
scroll to position [23, 0]
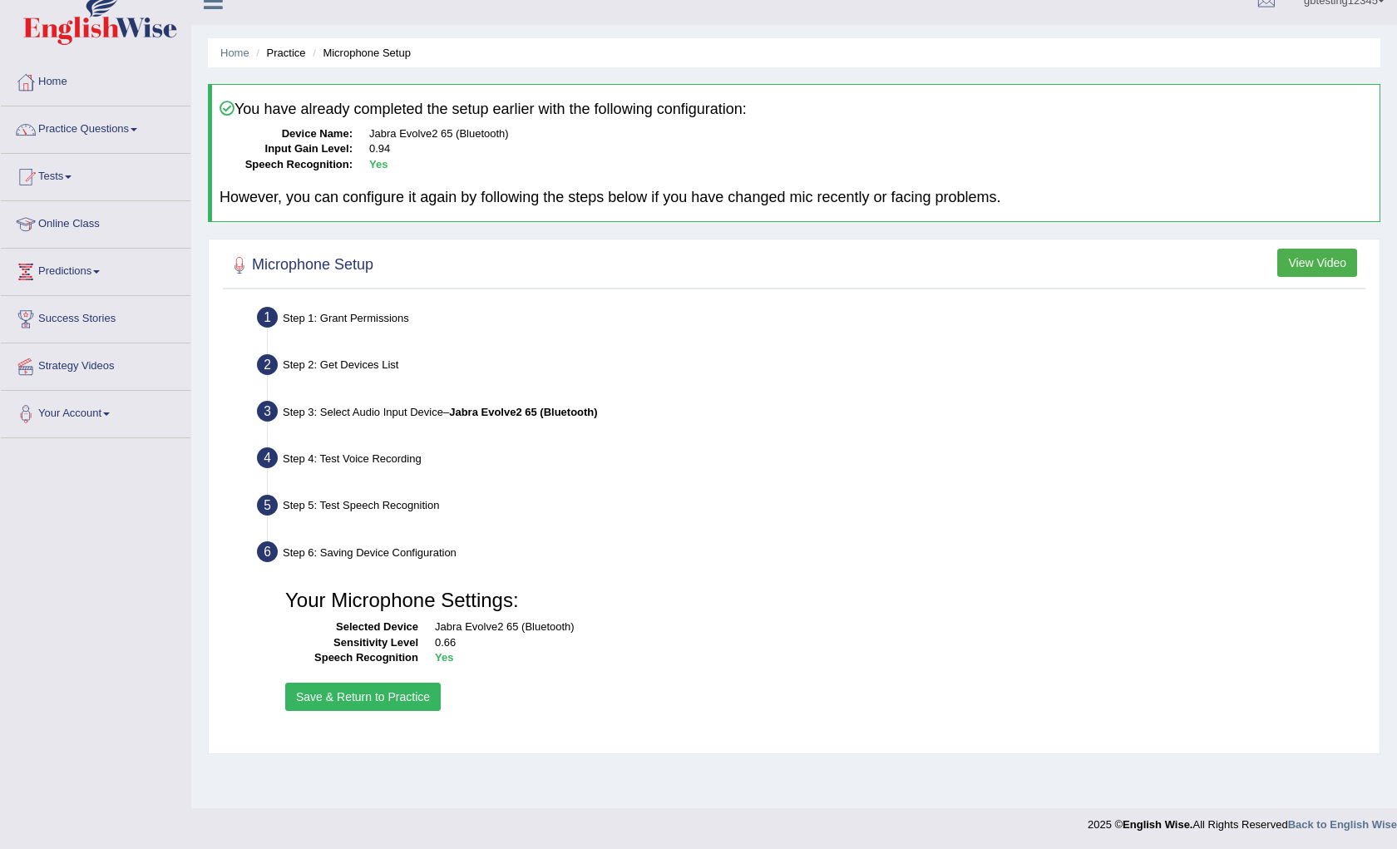
click at [364, 689] on button "Save & Return to Practice" at bounding box center [363, 697] width 156 height 28
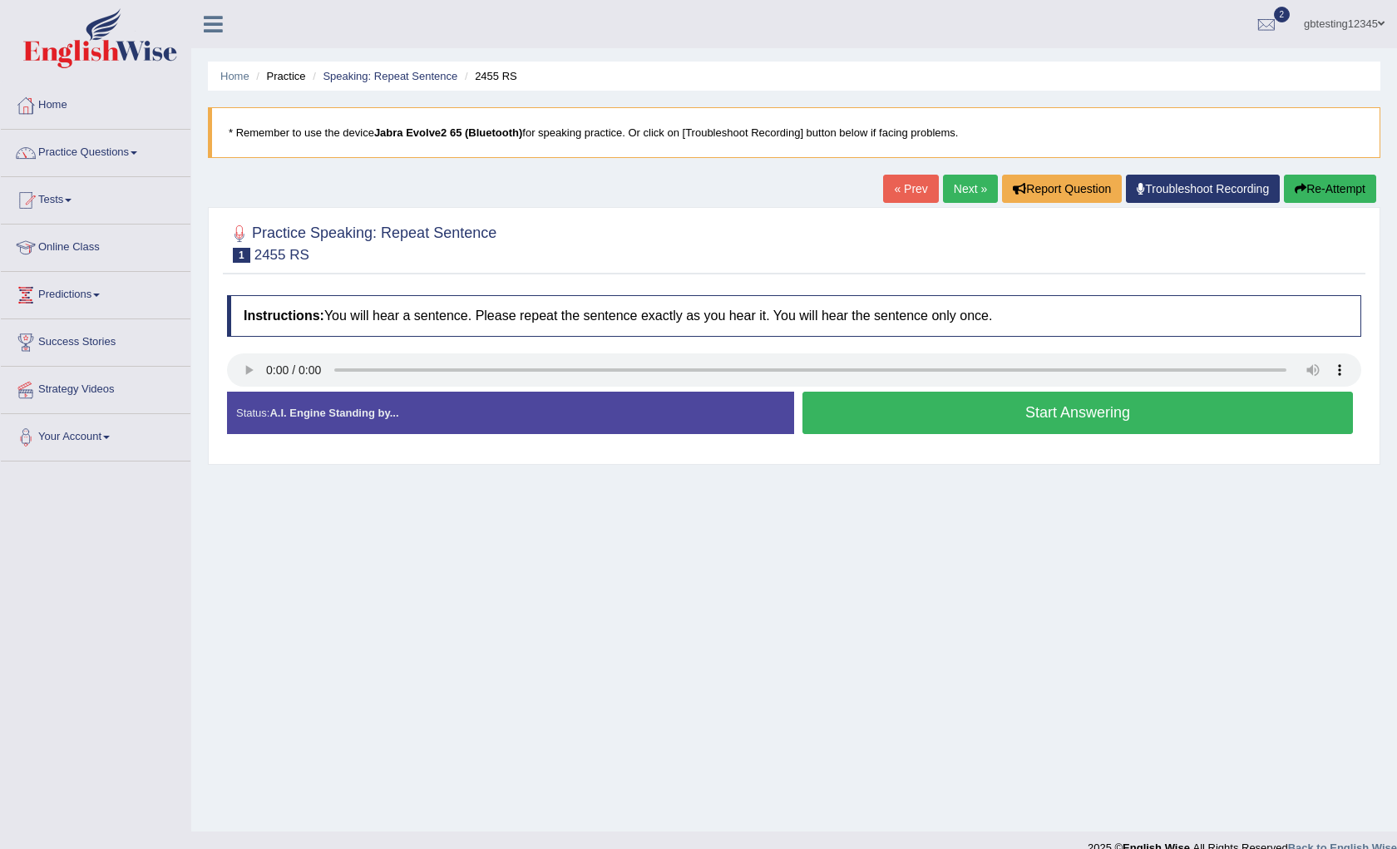
click at [879, 422] on button "Start Answering" at bounding box center [1077, 413] width 551 height 42
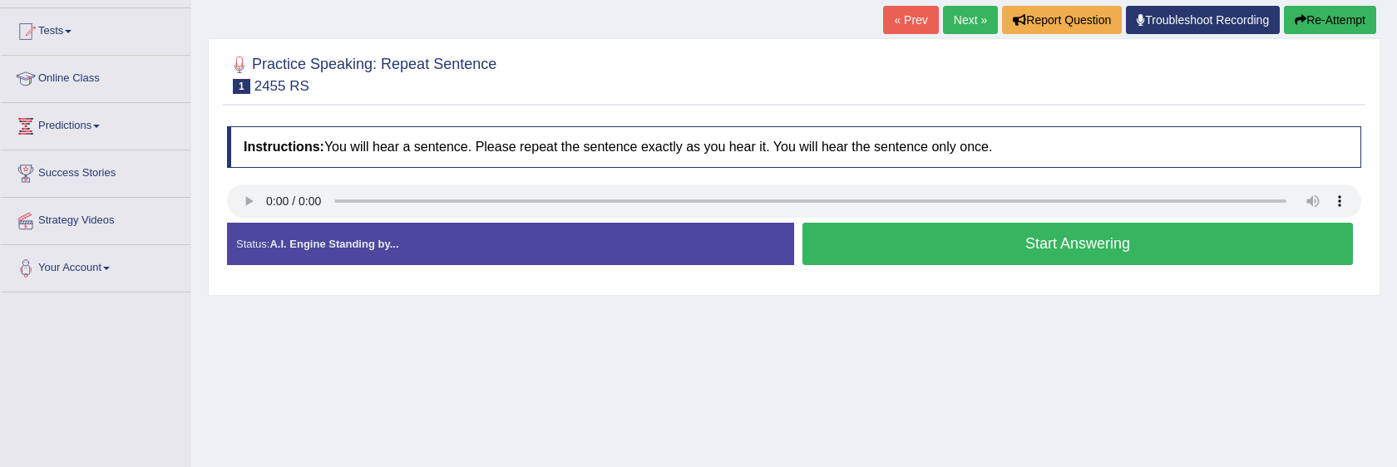
scroll to position [267, 0]
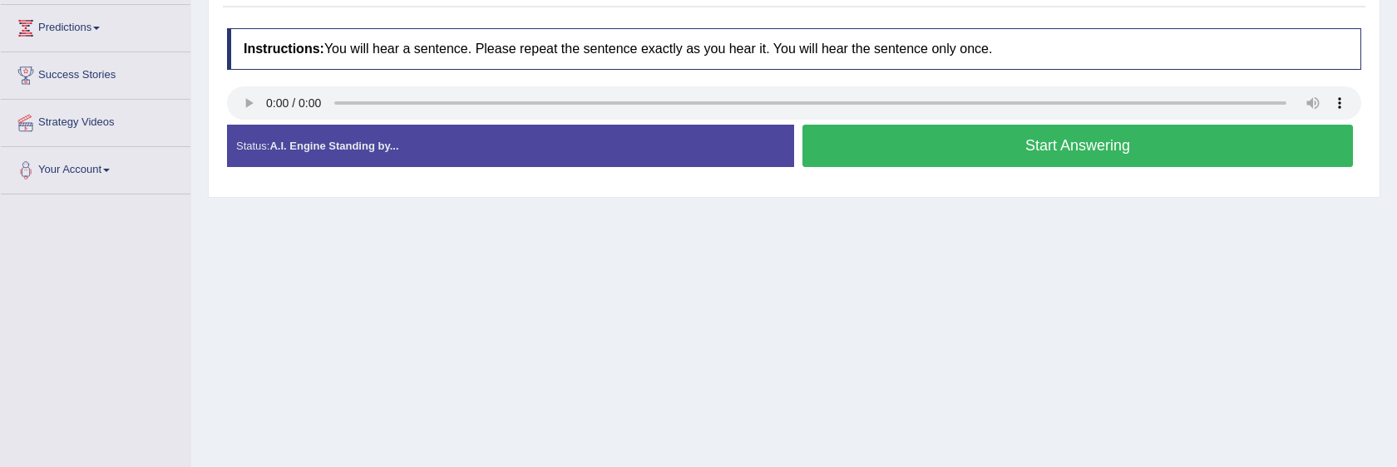
click at [1010, 151] on button "Start Answering" at bounding box center [1077, 146] width 551 height 42
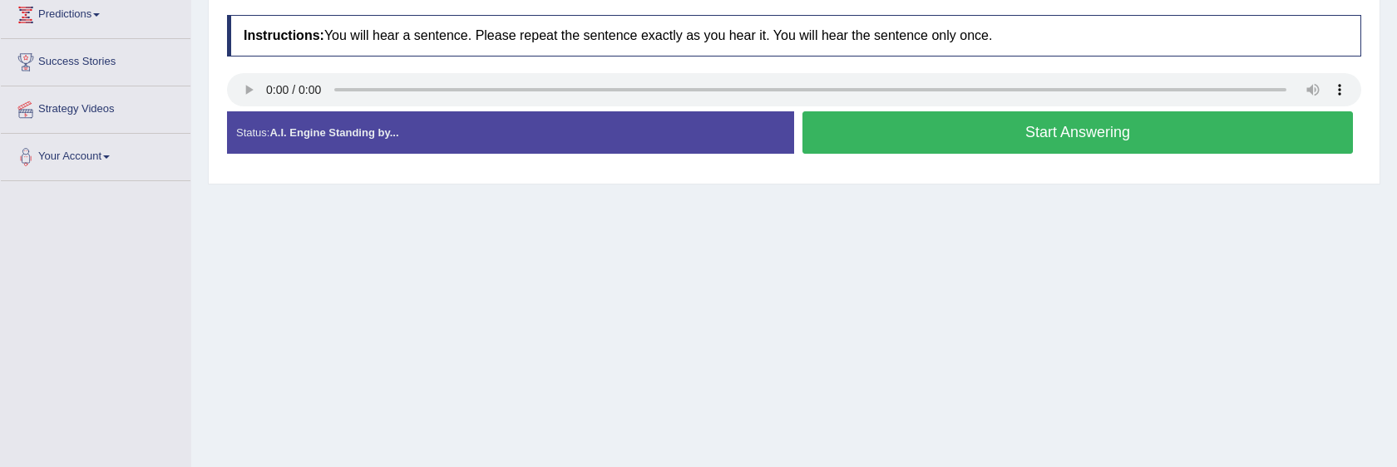
click at [1069, 128] on button "Start Answering" at bounding box center [1077, 132] width 551 height 42
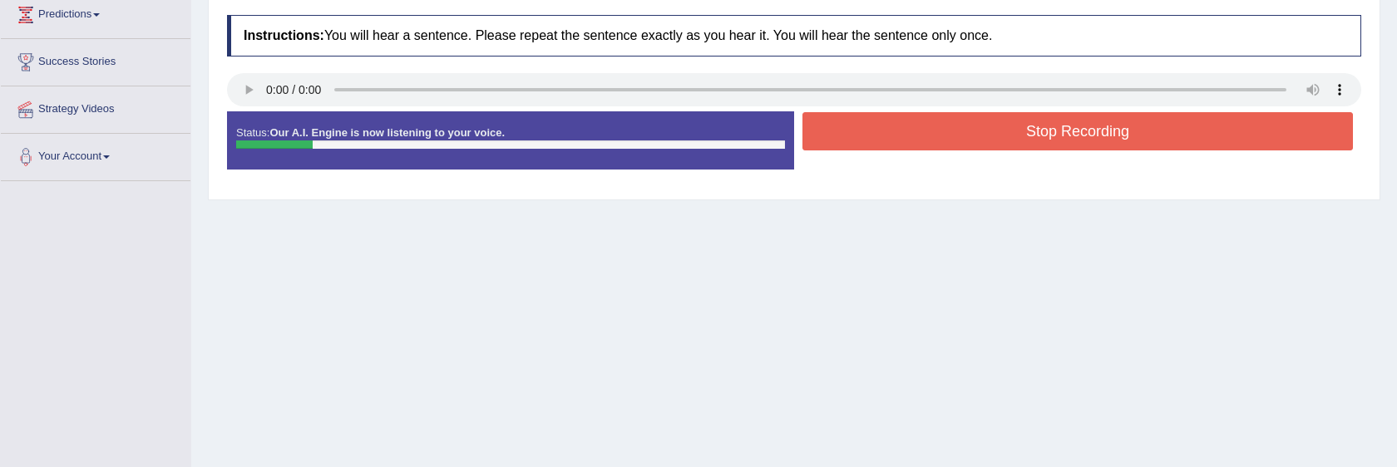
click at [1069, 128] on button "Stop Recording" at bounding box center [1077, 131] width 551 height 38
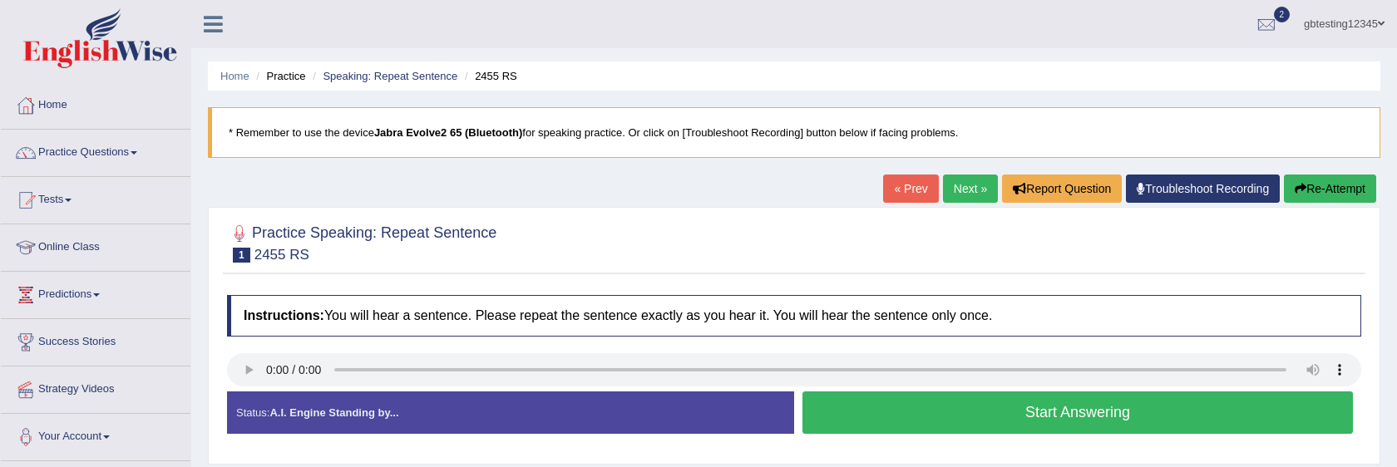
click at [1017, 426] on button "Start Answering" at bounding box center [1077, 413] width 551 height 42
click at [976, 412] on button "Start Answering" at bounding box center [1077, 413] width 551 height 42
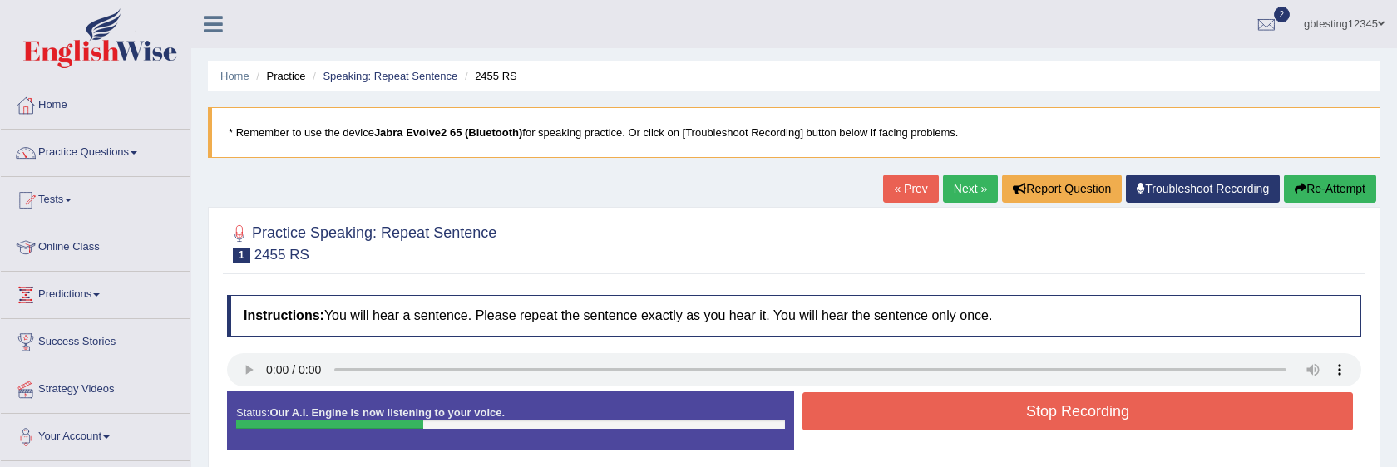
click at [924, 418] on button "Stop Recording" at bounding box center [1077, 412] width 551 height 38
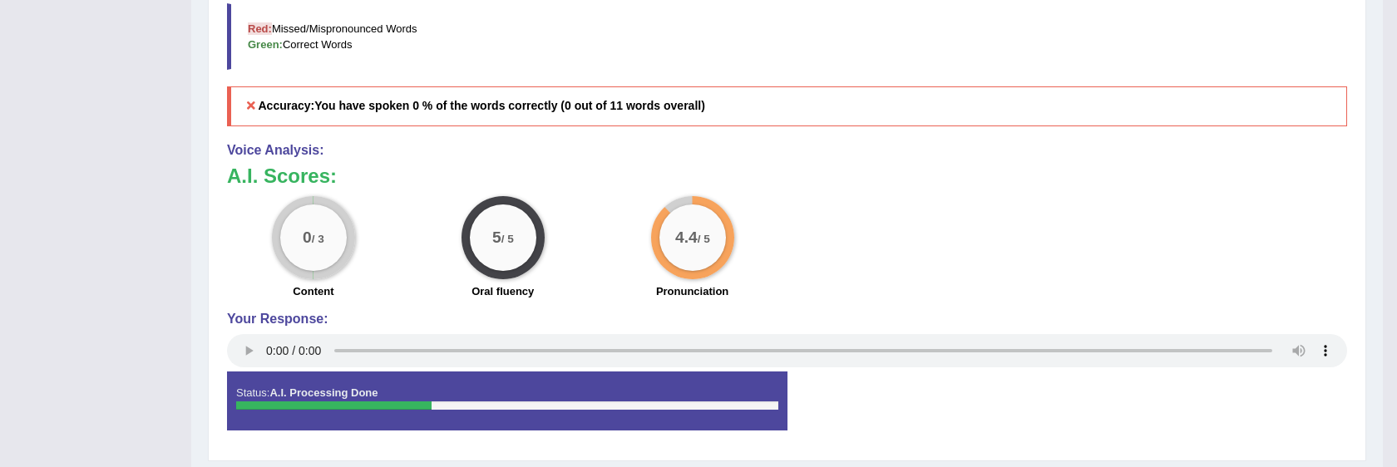
scroll to position [649, 0]
